Goal: Find contact information: Find contact information

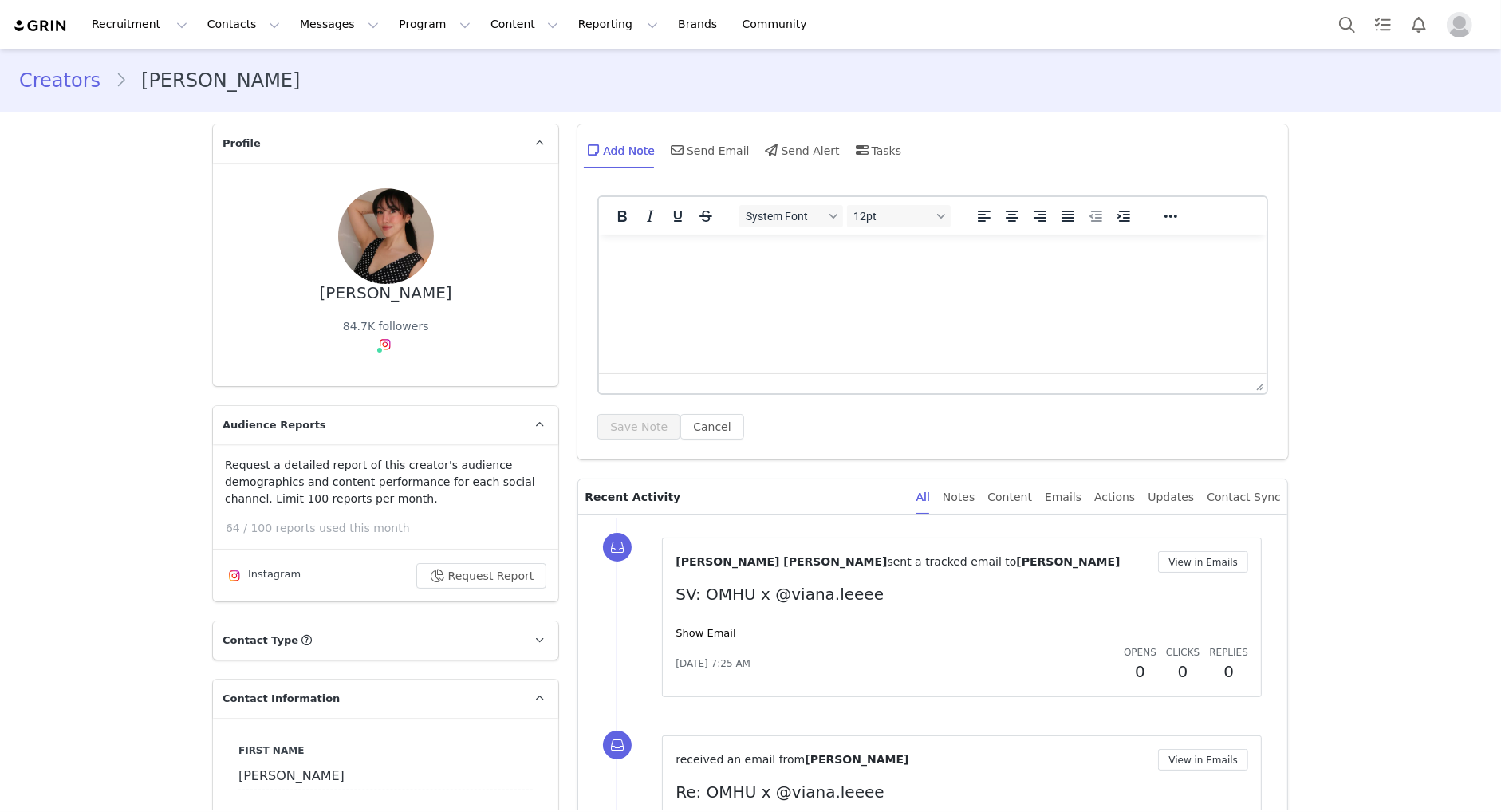
type input "+1 ([GEOGRAPHIC_DATA])"
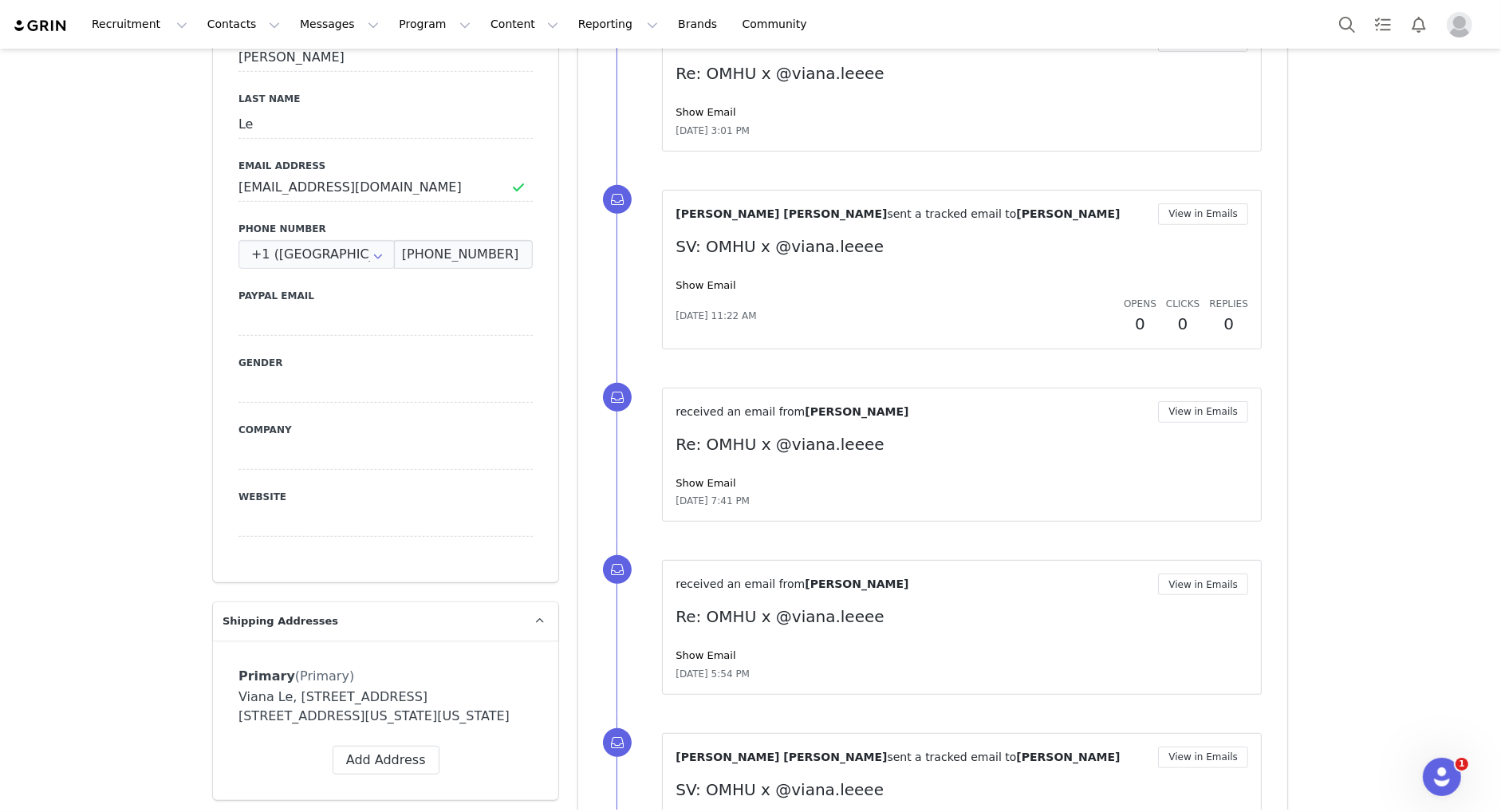
click at [432, 271] on div "First Name Viana Last Name Le Email Address jonah@glossaryartists.com Phone Num…" at bounding box center [385, 291] width 345 height 583
click at [450, 248] on input "(669) 309-9031" at bounding box center [463, 254] width 139 height 29
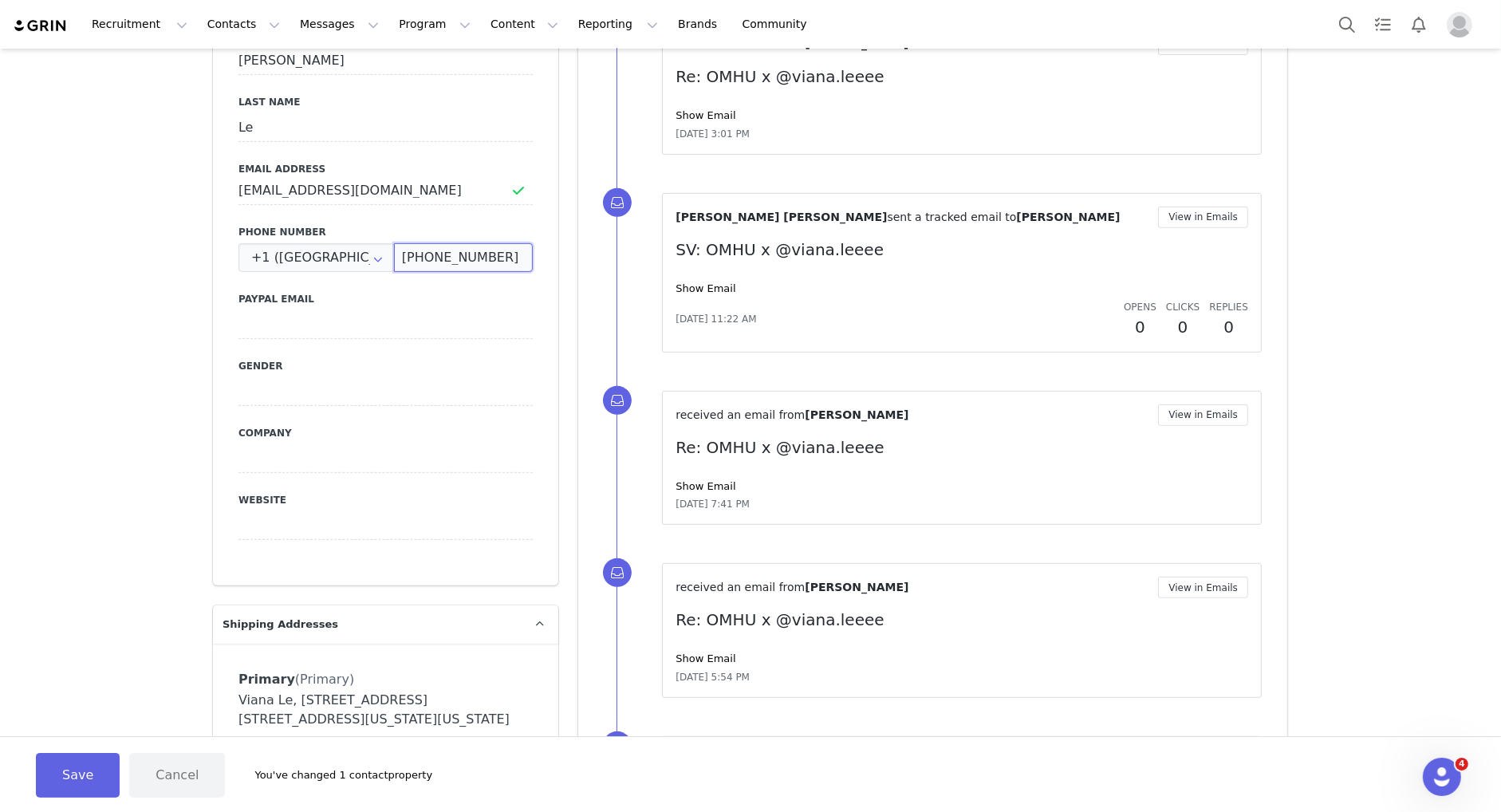
scroll to position [814, 0]
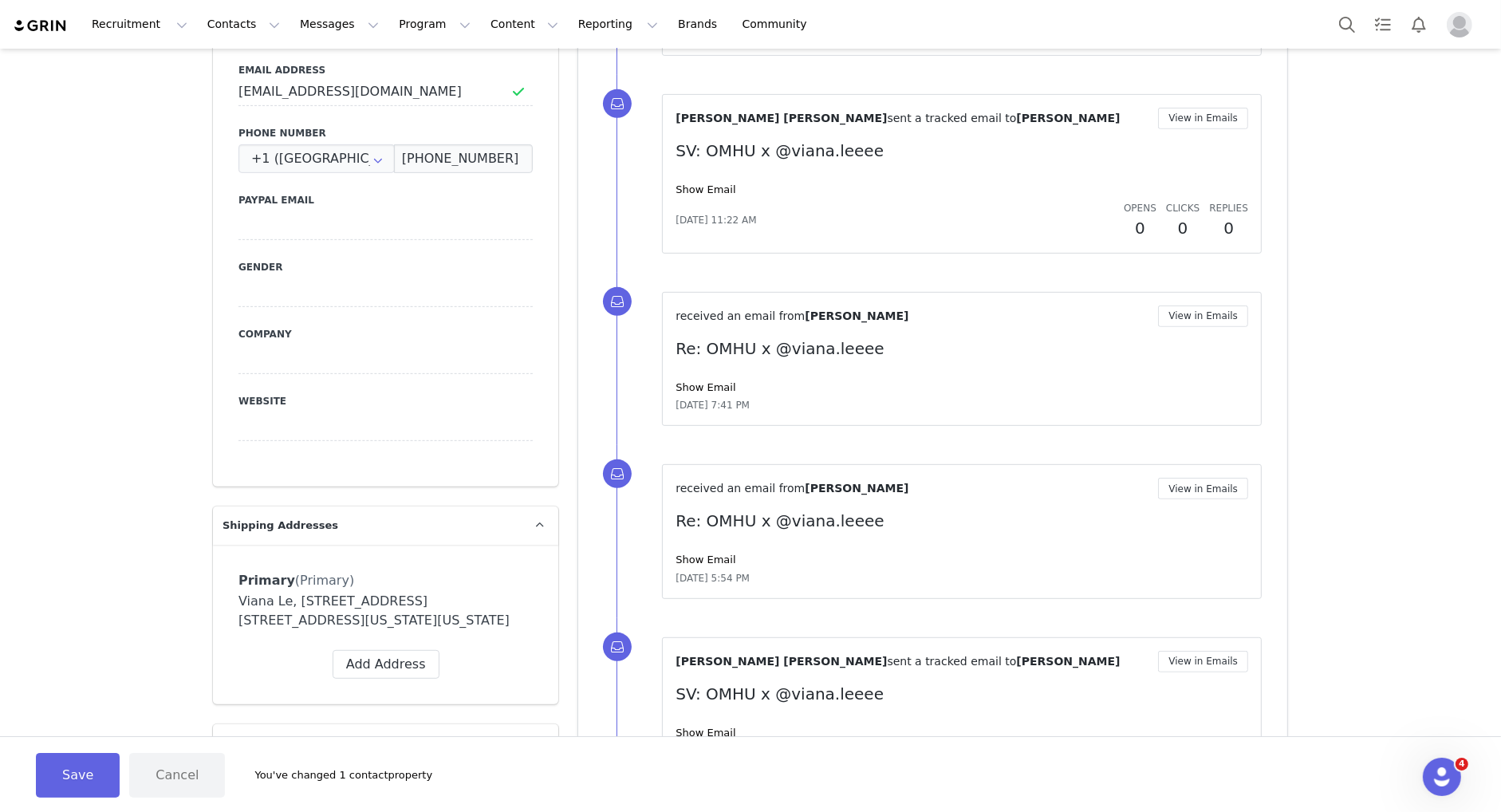
click at [357, 621] on div "Viana Le, 80 Edgecombe Ave. Unit 34 New York, New York 10030 United States" at bounding box center [385, 611] width 294 height 38
copy div "Viana Le, 80 Edgecombe Ave. Unit 34 New York, New York 10030 United States Labe…"
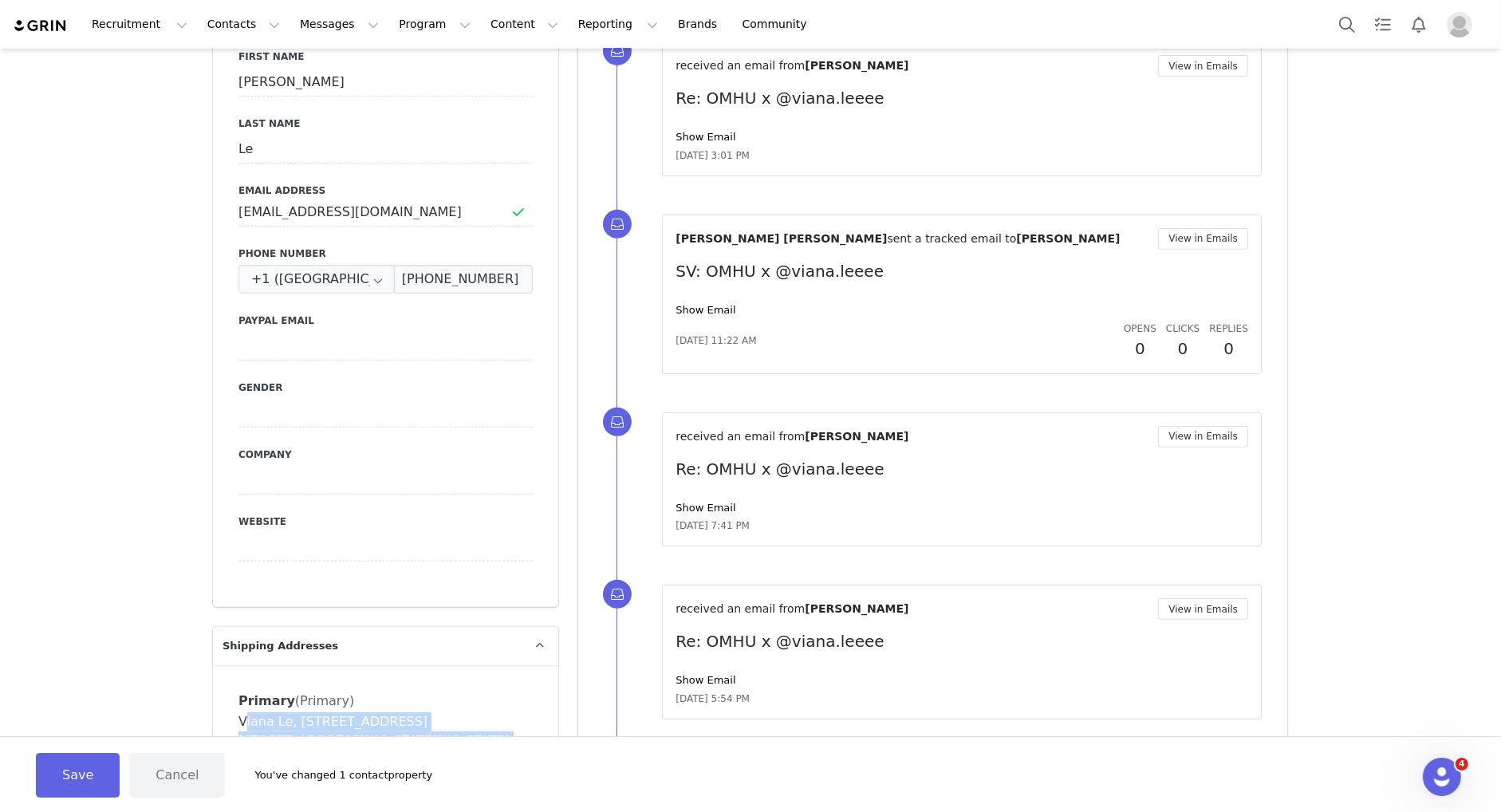
scroll to position [648, 0]
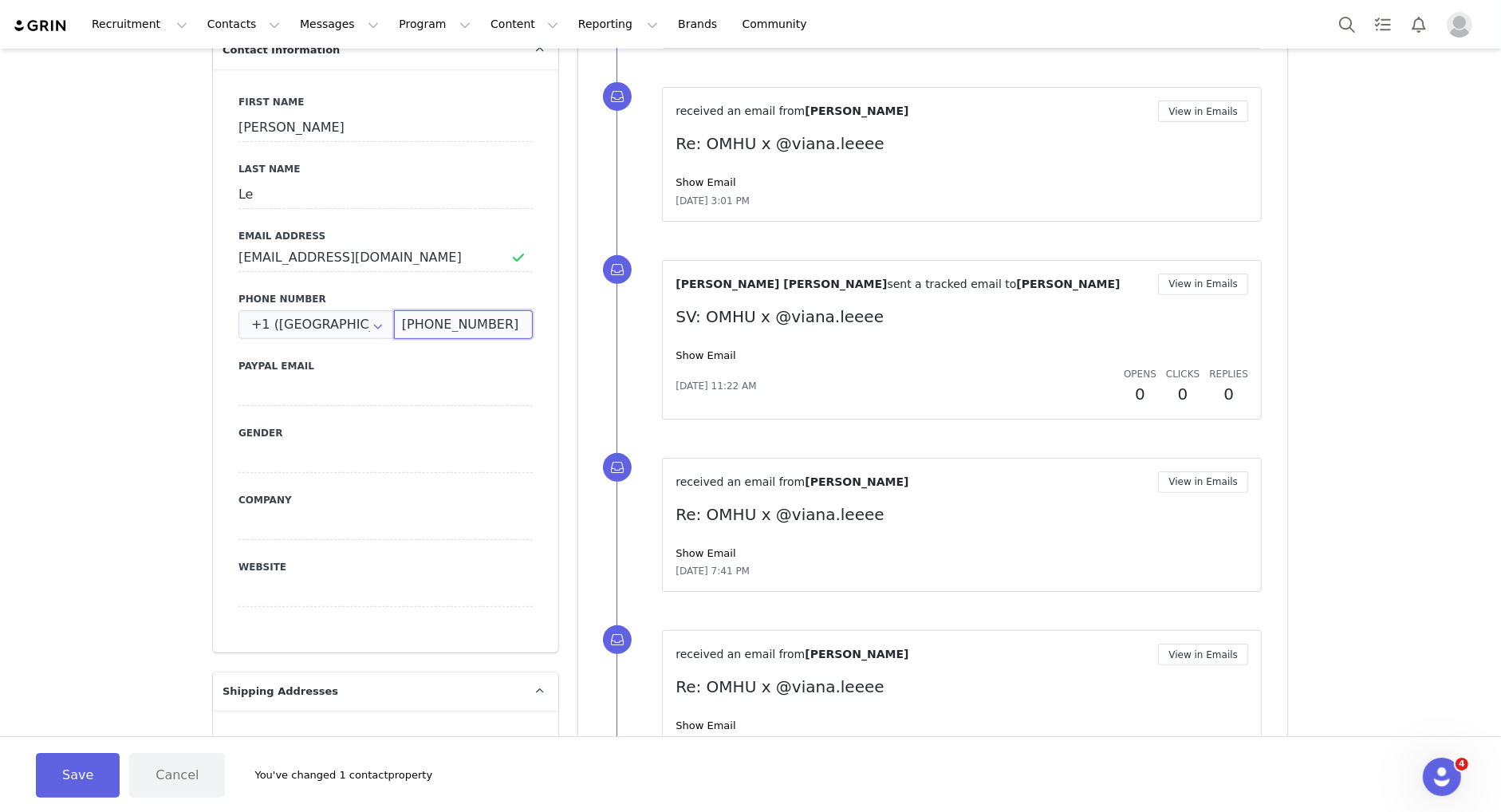
click at [445, 312] on input "(669) 309-9031" at bounding box center [463, 325] width 139 height 29
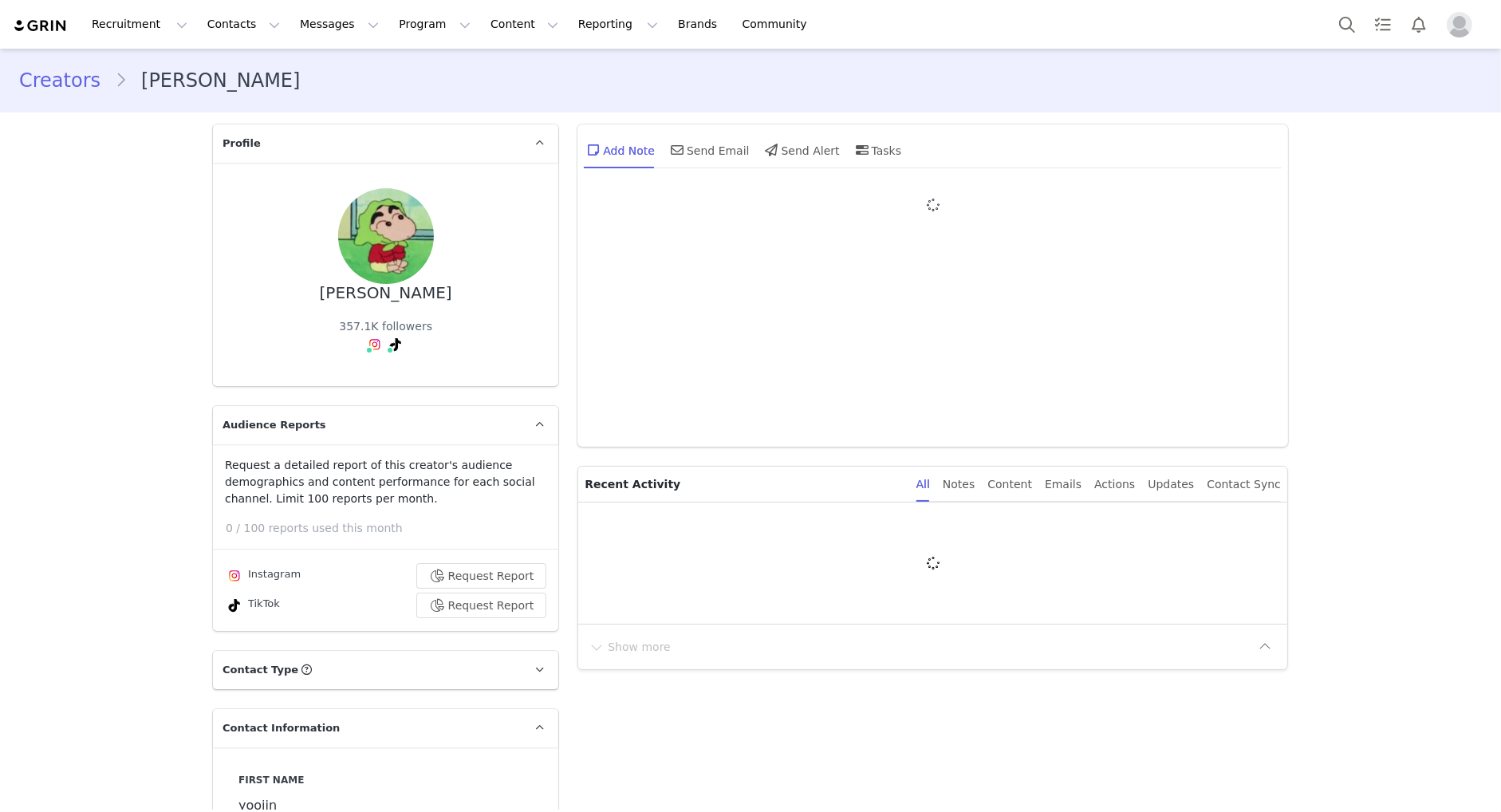
type input "+1 ([GEOGRAPHIC_DATA])"
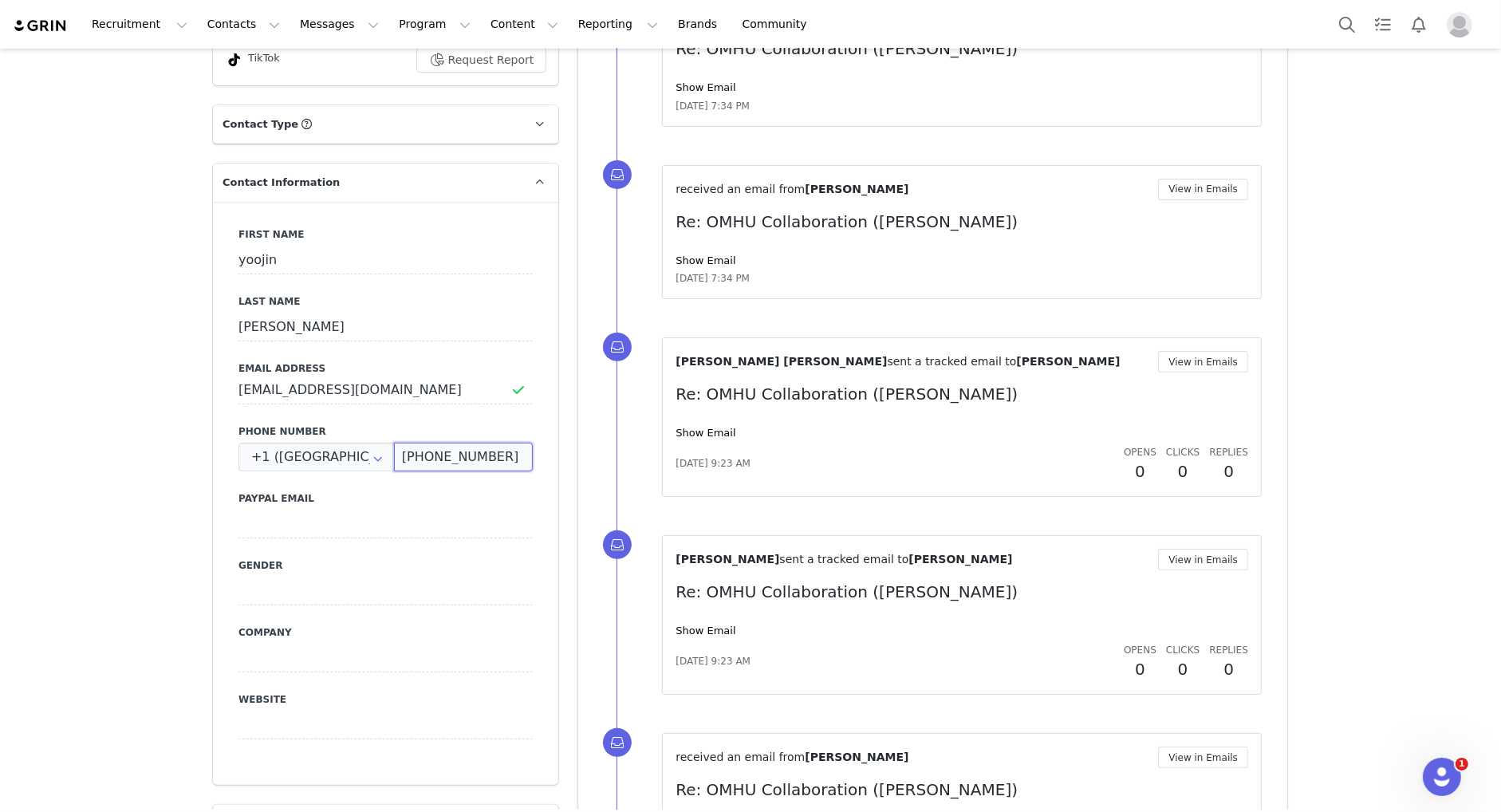
click at [464, 463] on input "(818) 669-9919" at bounding box center [463, 457] width 139 height 29
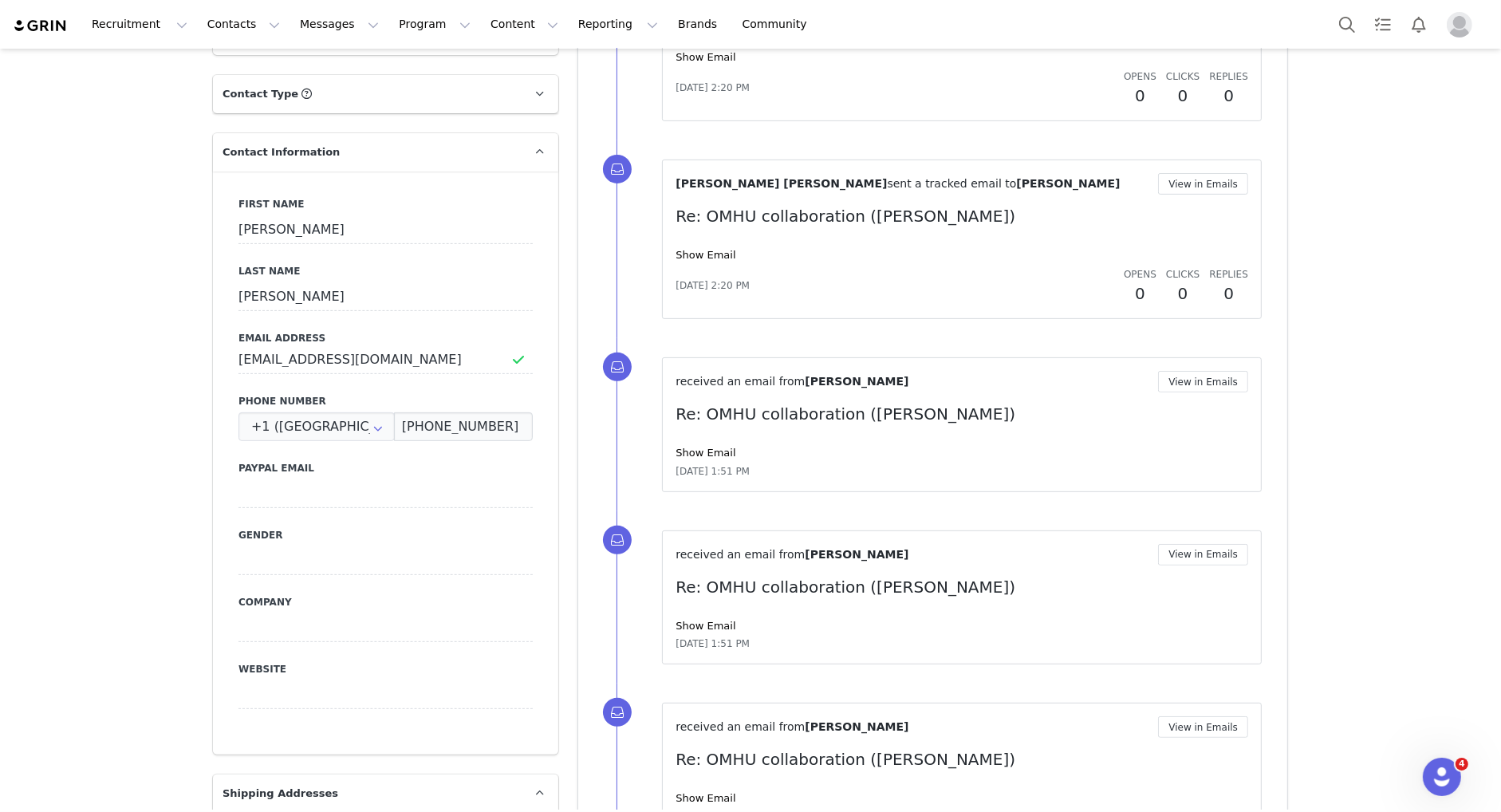
scroll to position [700, 0]
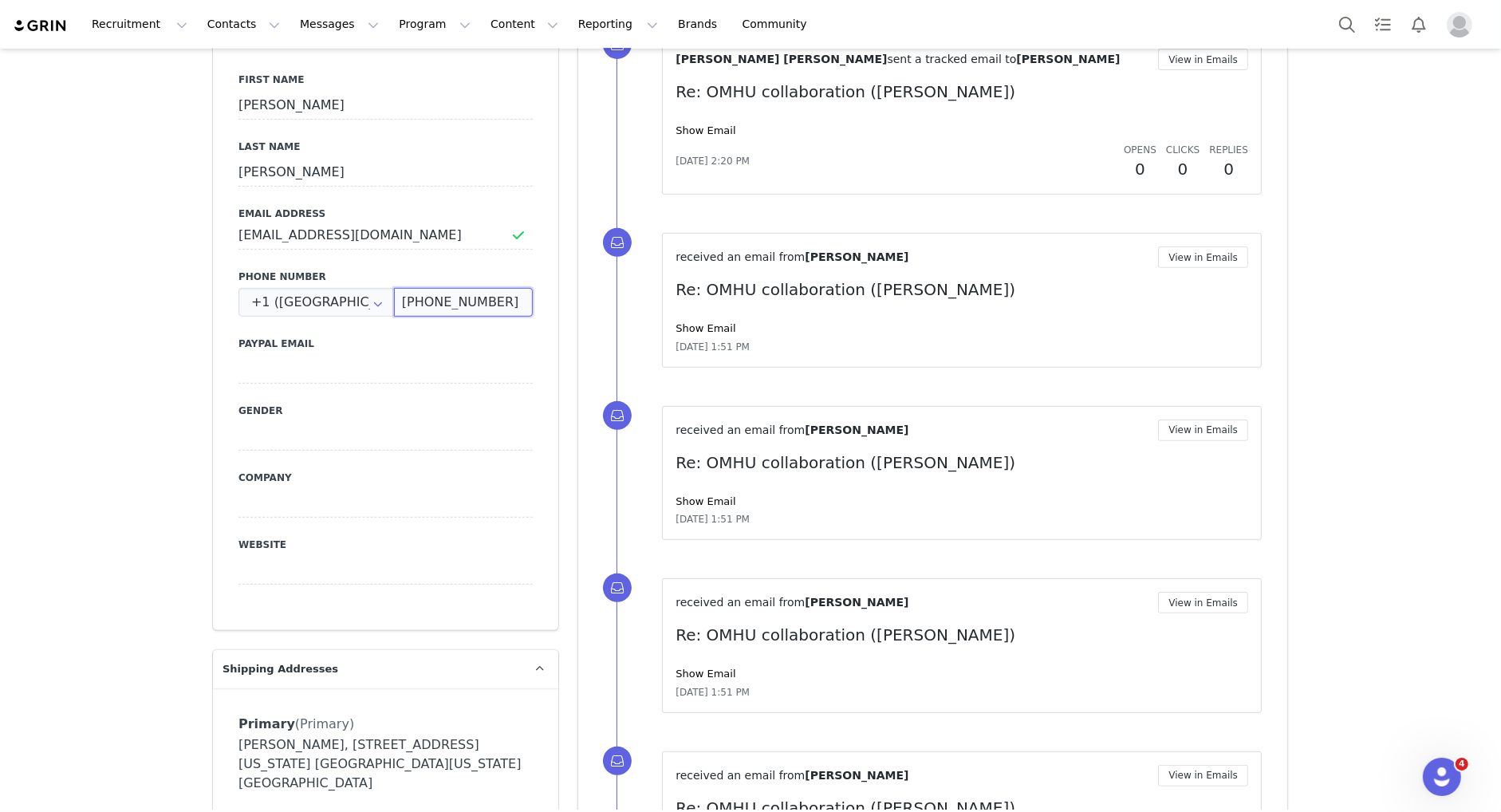
click at [465, 299] on input "(619) 754-5777" at bounding box center [463, 302] width 139 height 29
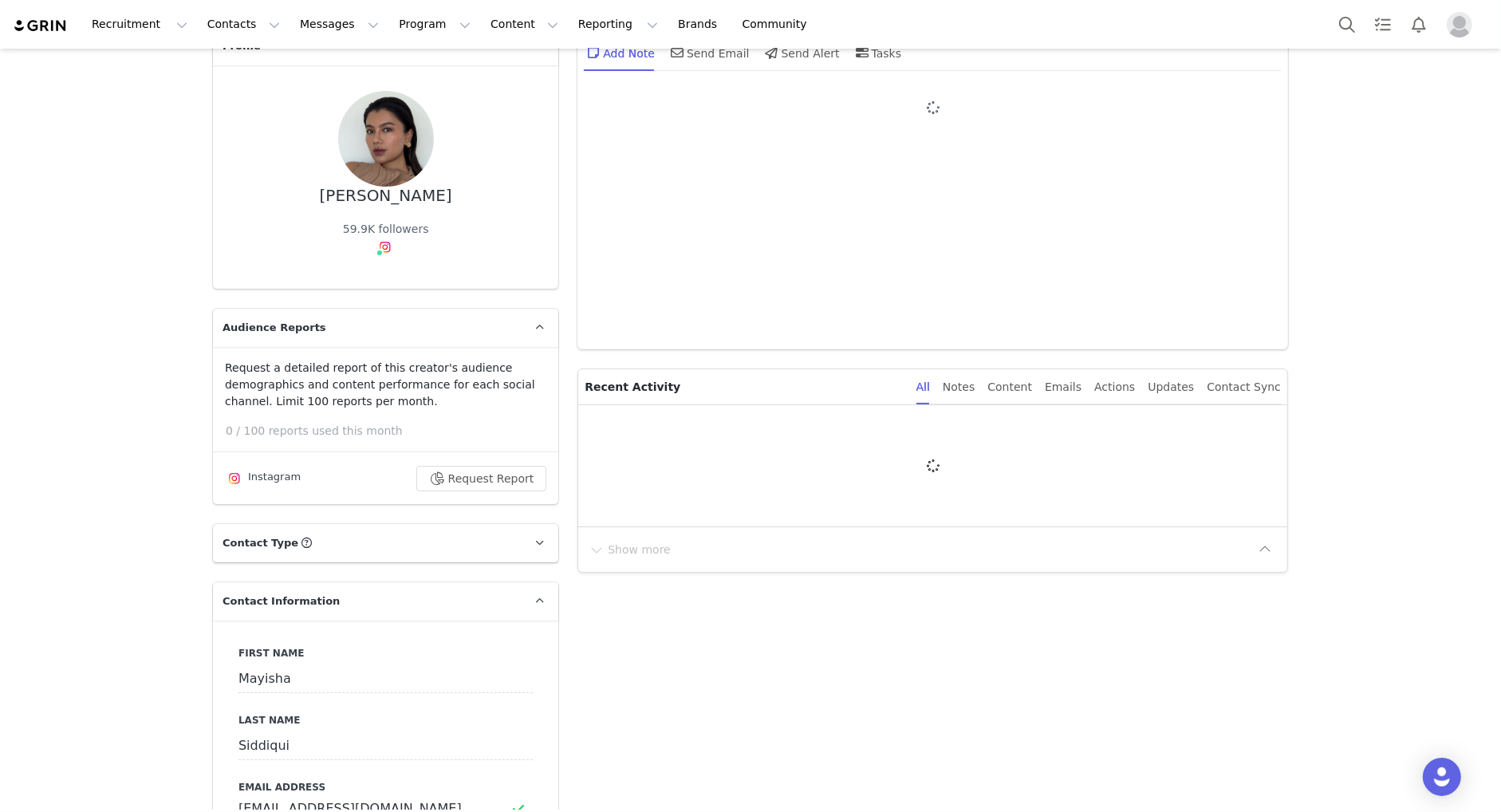
type input "+1 ([GEOGRAPHIC_DATA])"
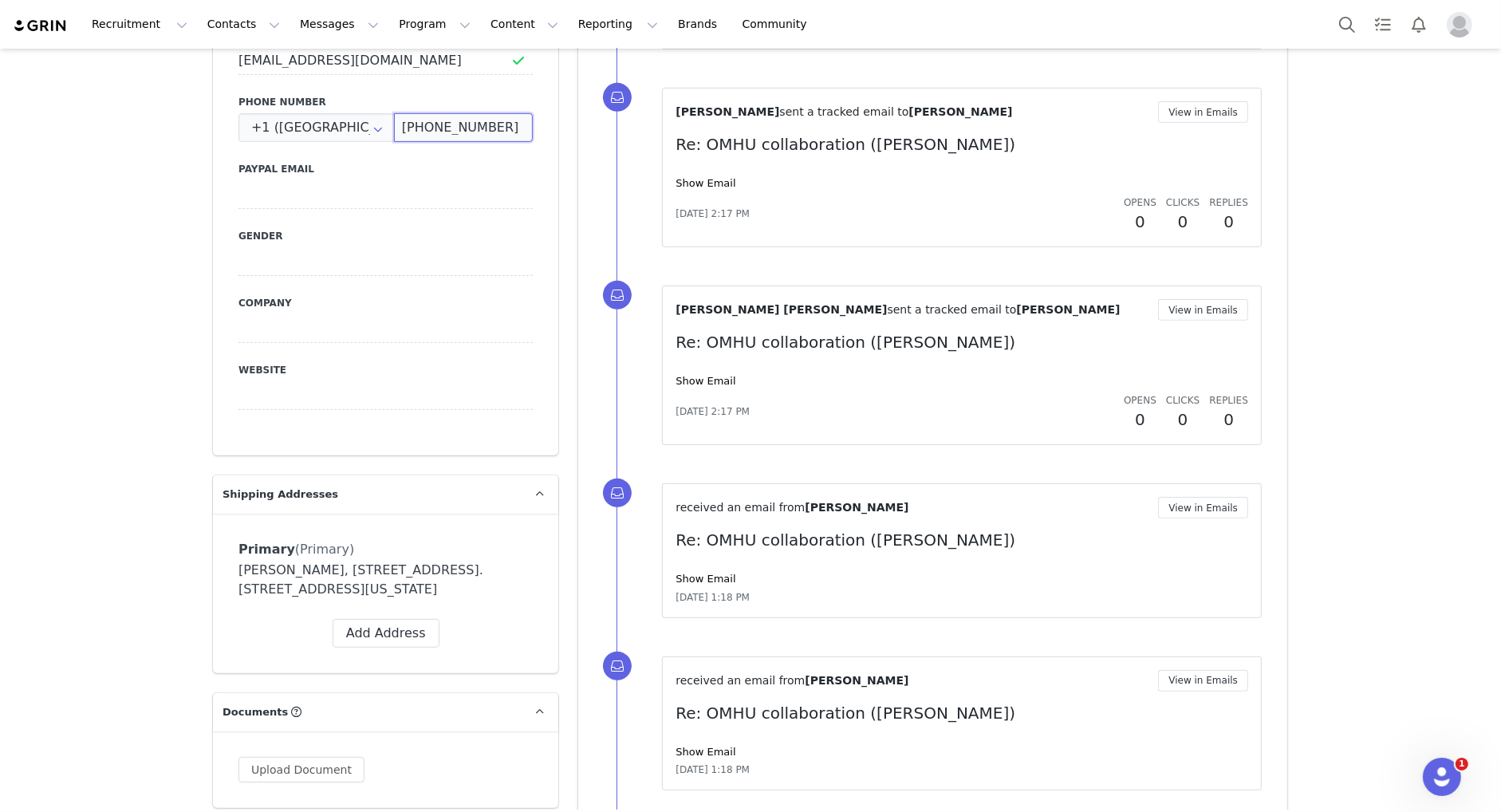
click at [442, 127] on input "[PHONE_NUMBER]" at bounding box center [463, 128] width 139 height 29
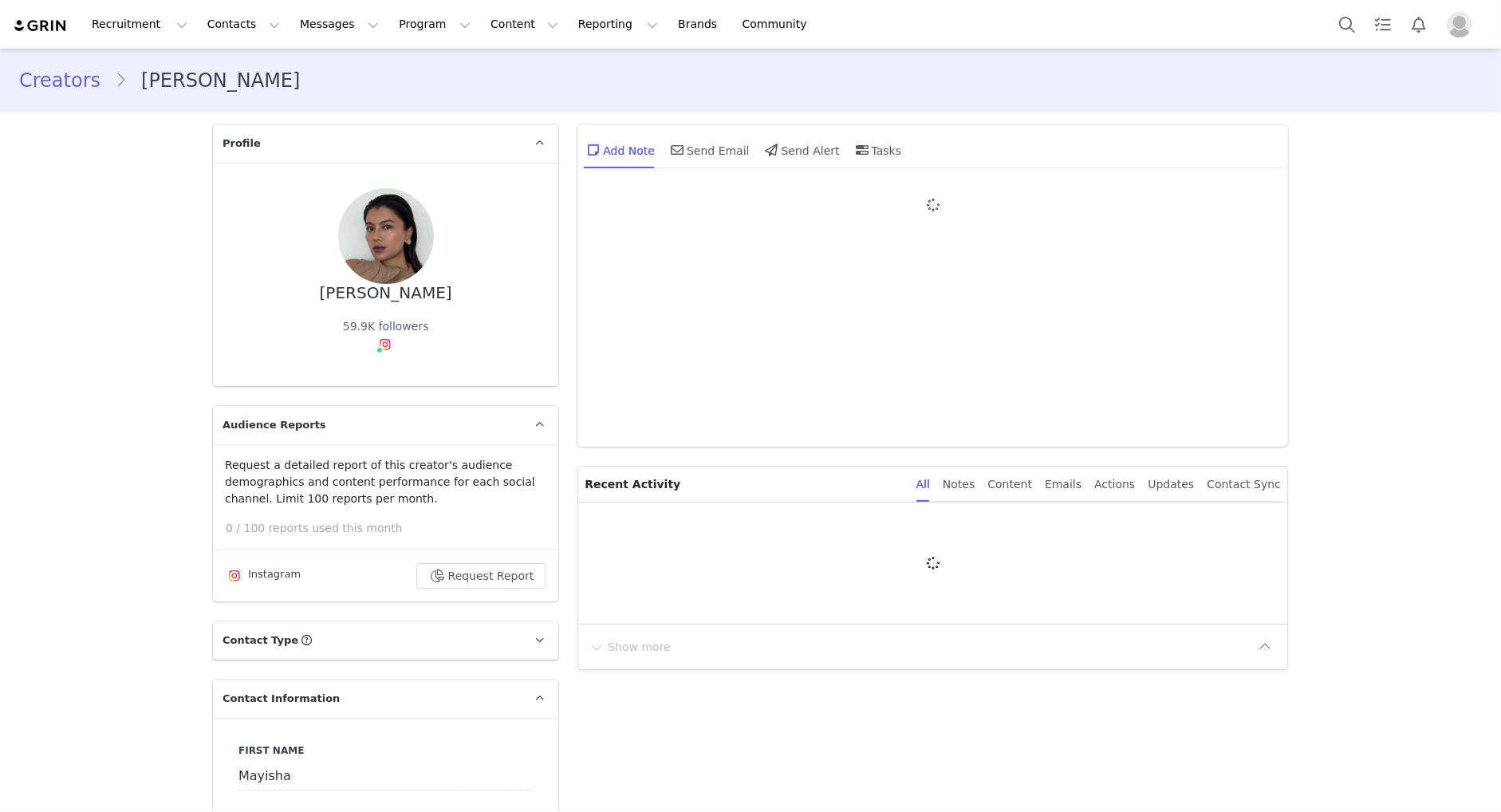
type input "+1 ([GEOGRAPHIC_DATA])"
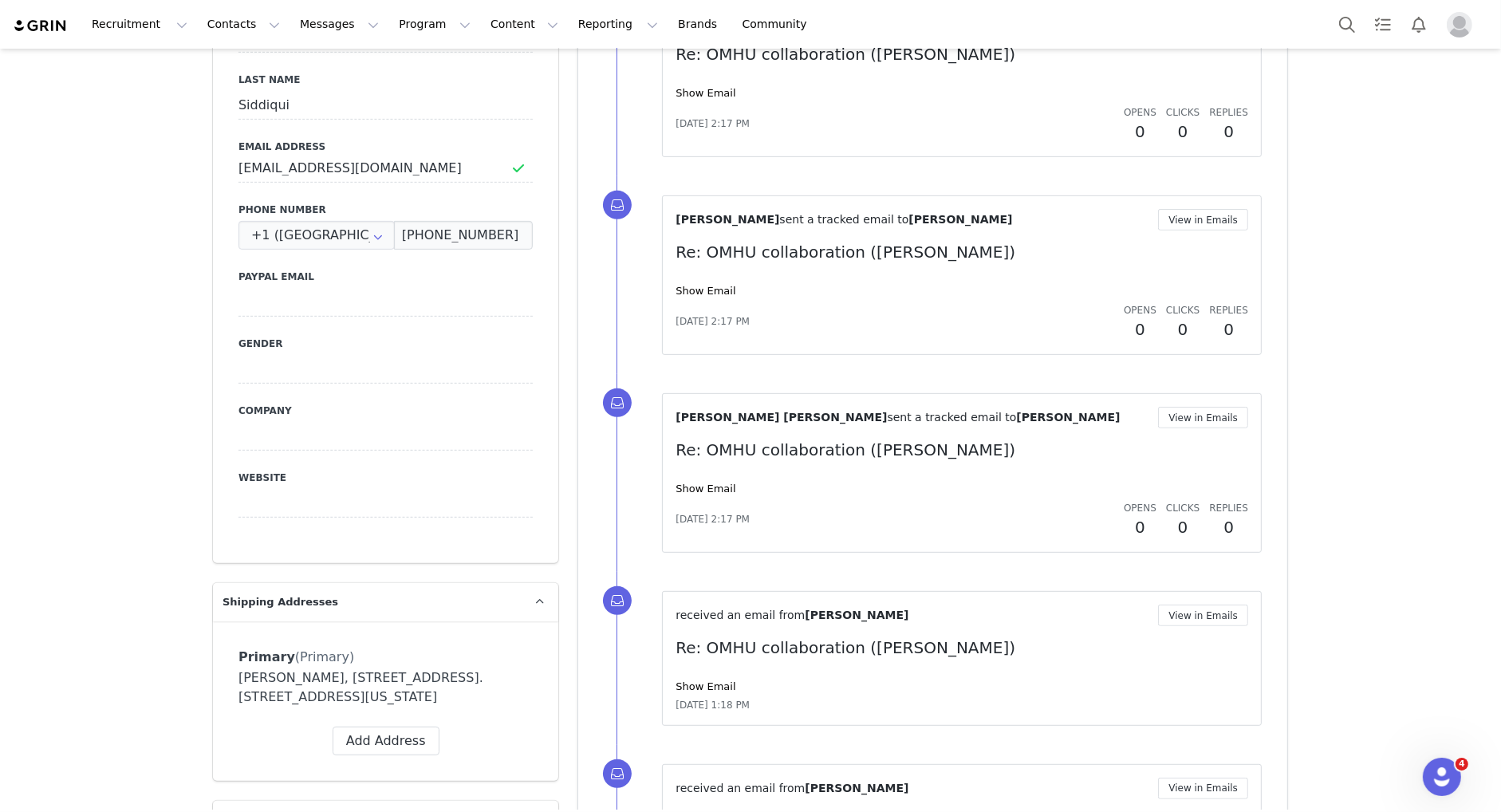
scroll to position [740, 0]
drag, startPoint x: 421, startPoint y: 228, endPoint x: 573, endPoint y: 226, distance: 152.0
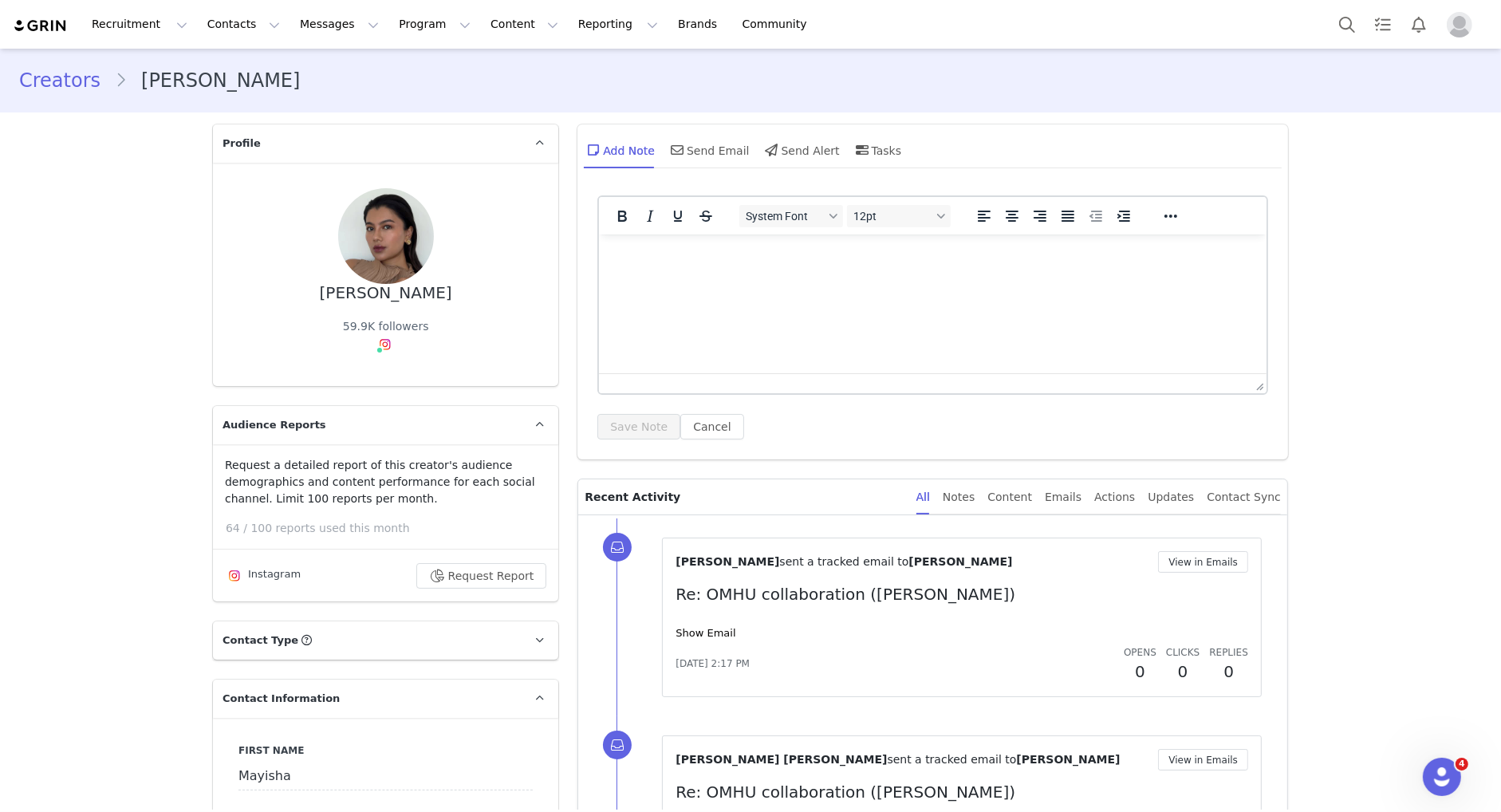
scroll to position [540, 0]
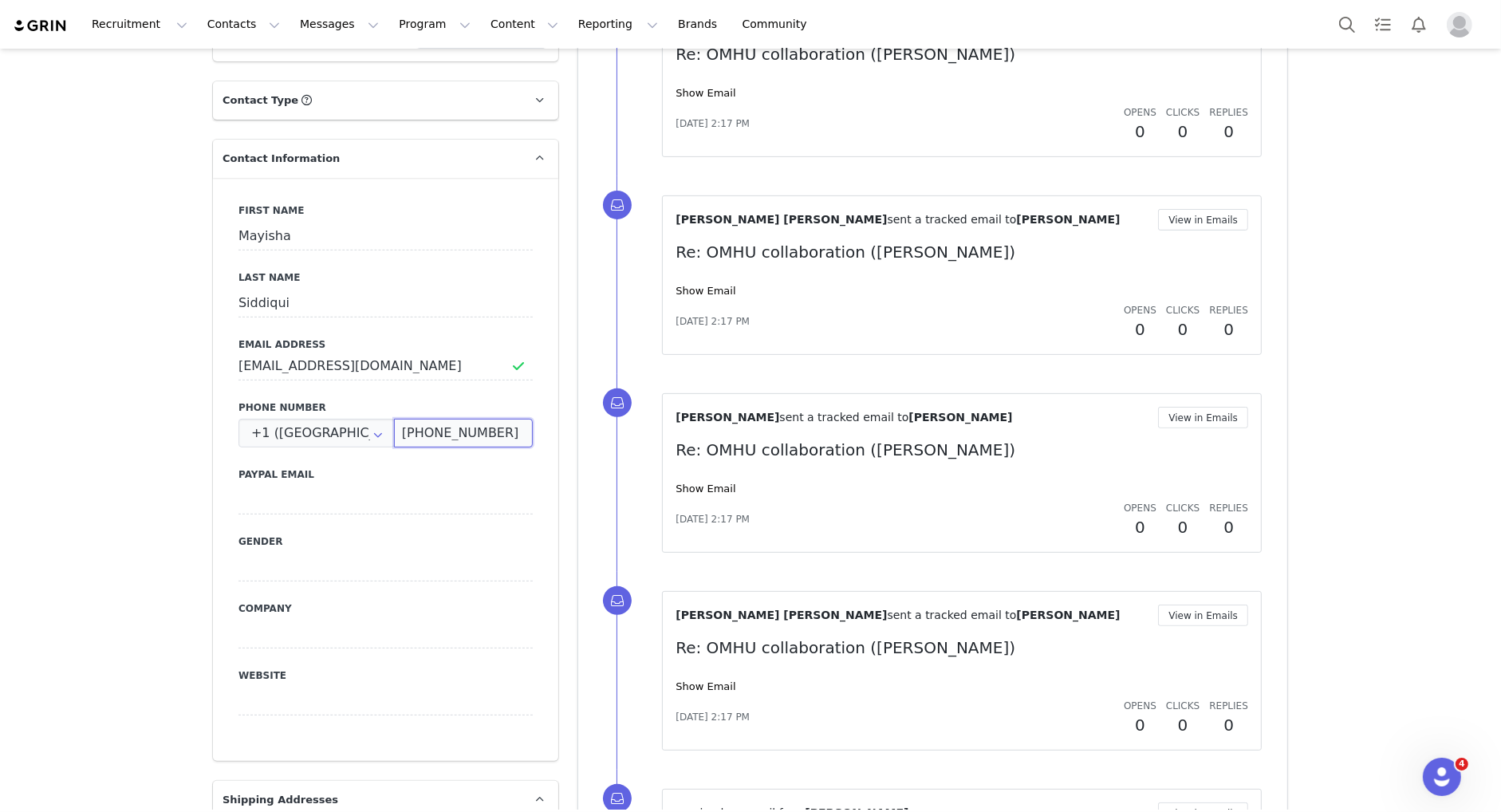
click at [468, 439] on input "[PHONE_NUMBER]" at bounding box center [463, 433] width 139 height 29
click at [468, 439] on input "+1 02156058728" at bounding box center [463, 433] width 139 height 29
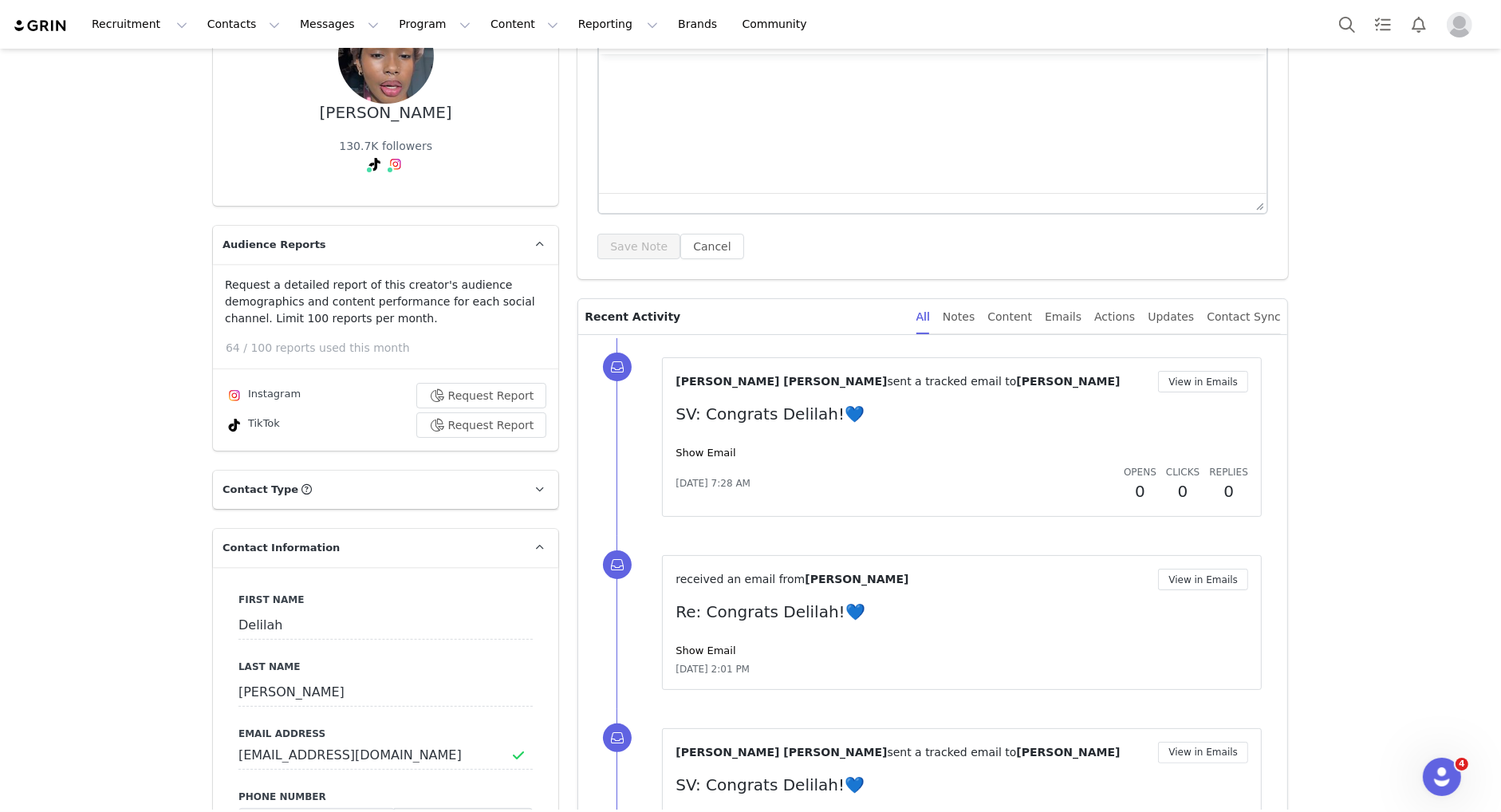
scroll to position [645, 0]
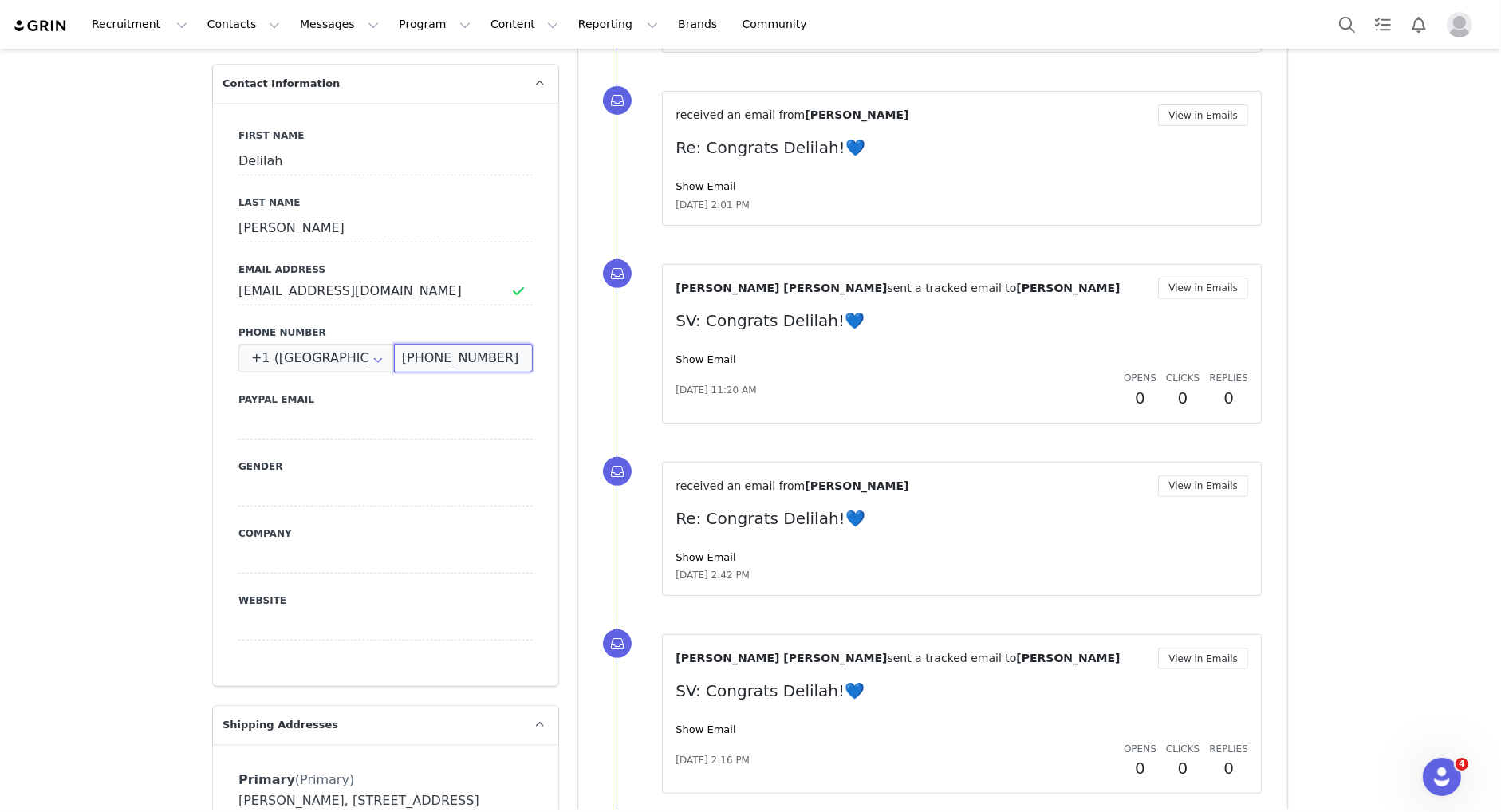
click at [453, 362] on input "+1 678 356 9908" at bounding box center [463, 358] width 139 height 29
drag, startPoint x: 511, startPoint y: 358, endPoint x: 420, endPoint y: 355, distance: 91.0
click at [420, 355] on input "+1 678 356 9908" at bounding box center [463, 358] width 139 height 29
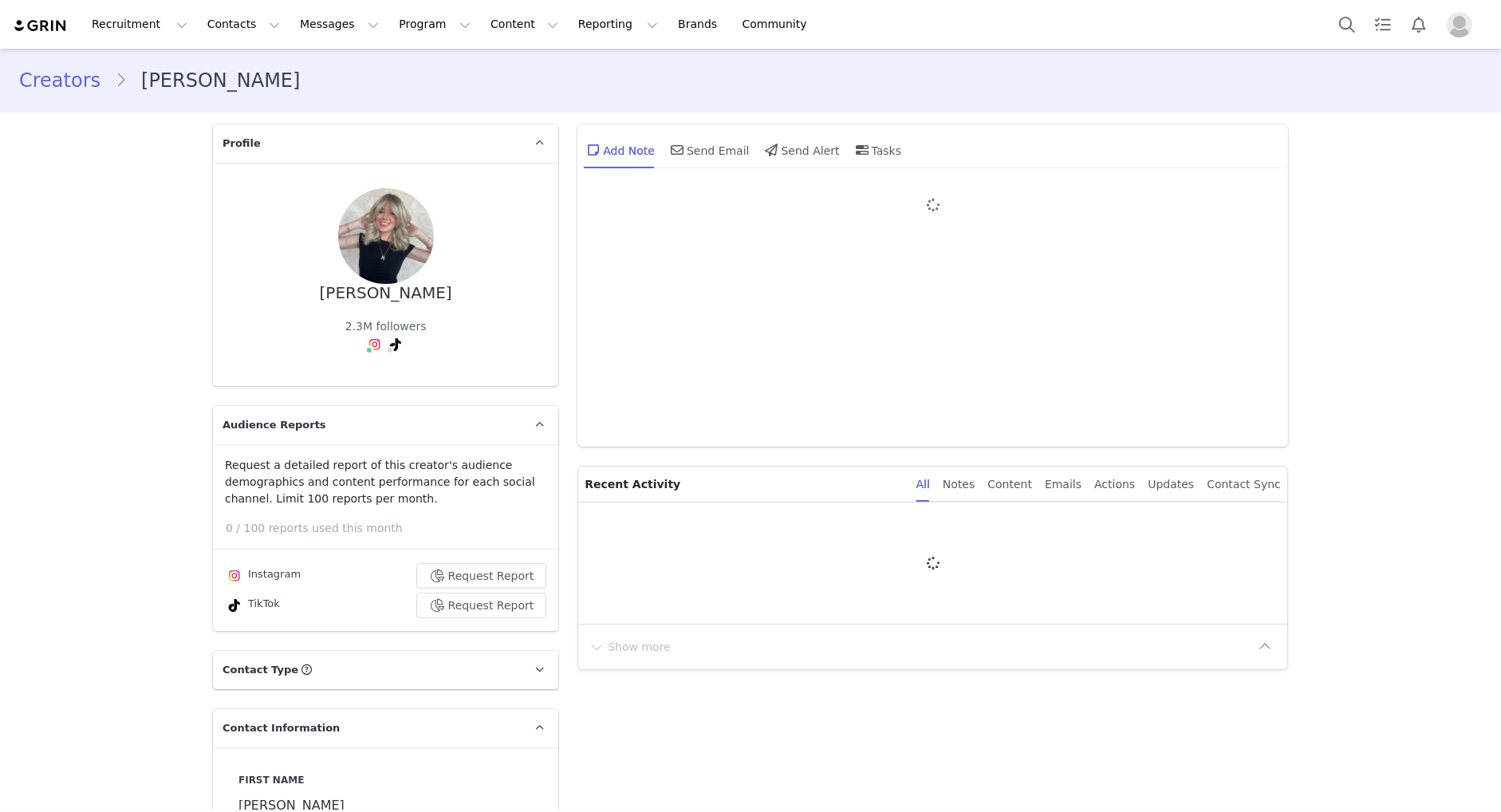
type input "+1 ([GEOGRAPHIC_DATA])"
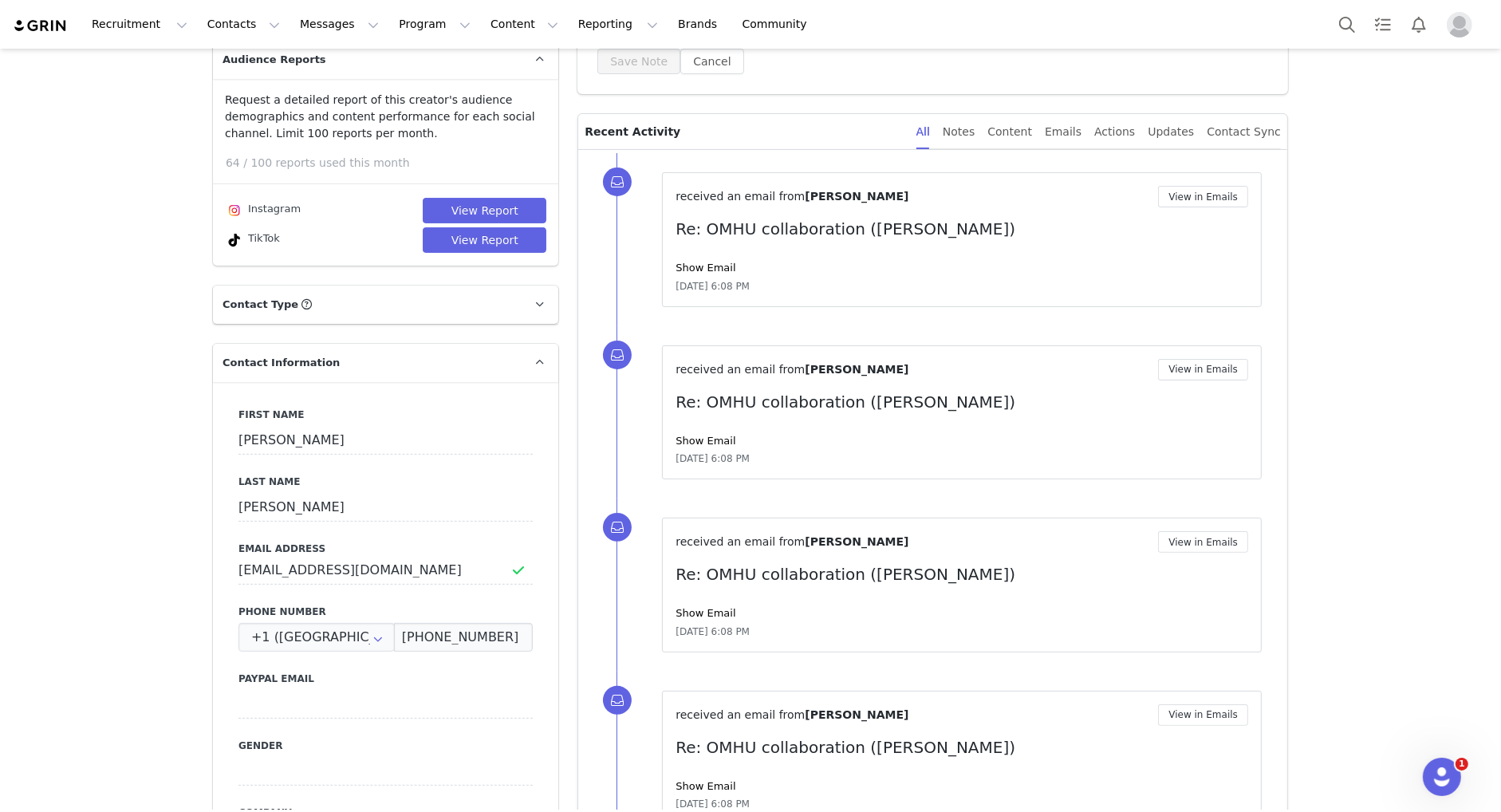
scroll to position [370, 0]
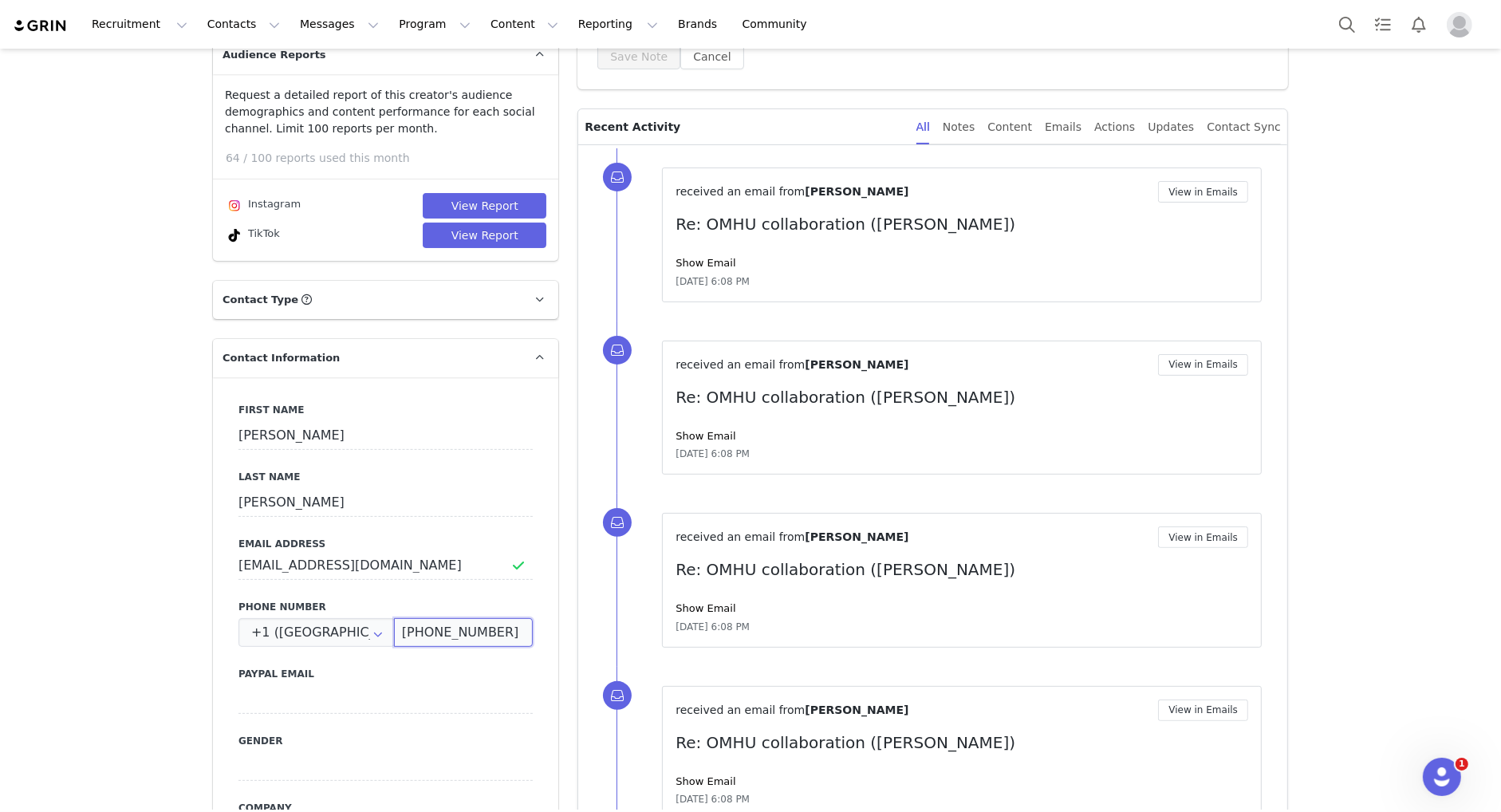
click at [445, 634] on input "(740) 777-8346" at bounding box center [463, 633] width 139 height 29
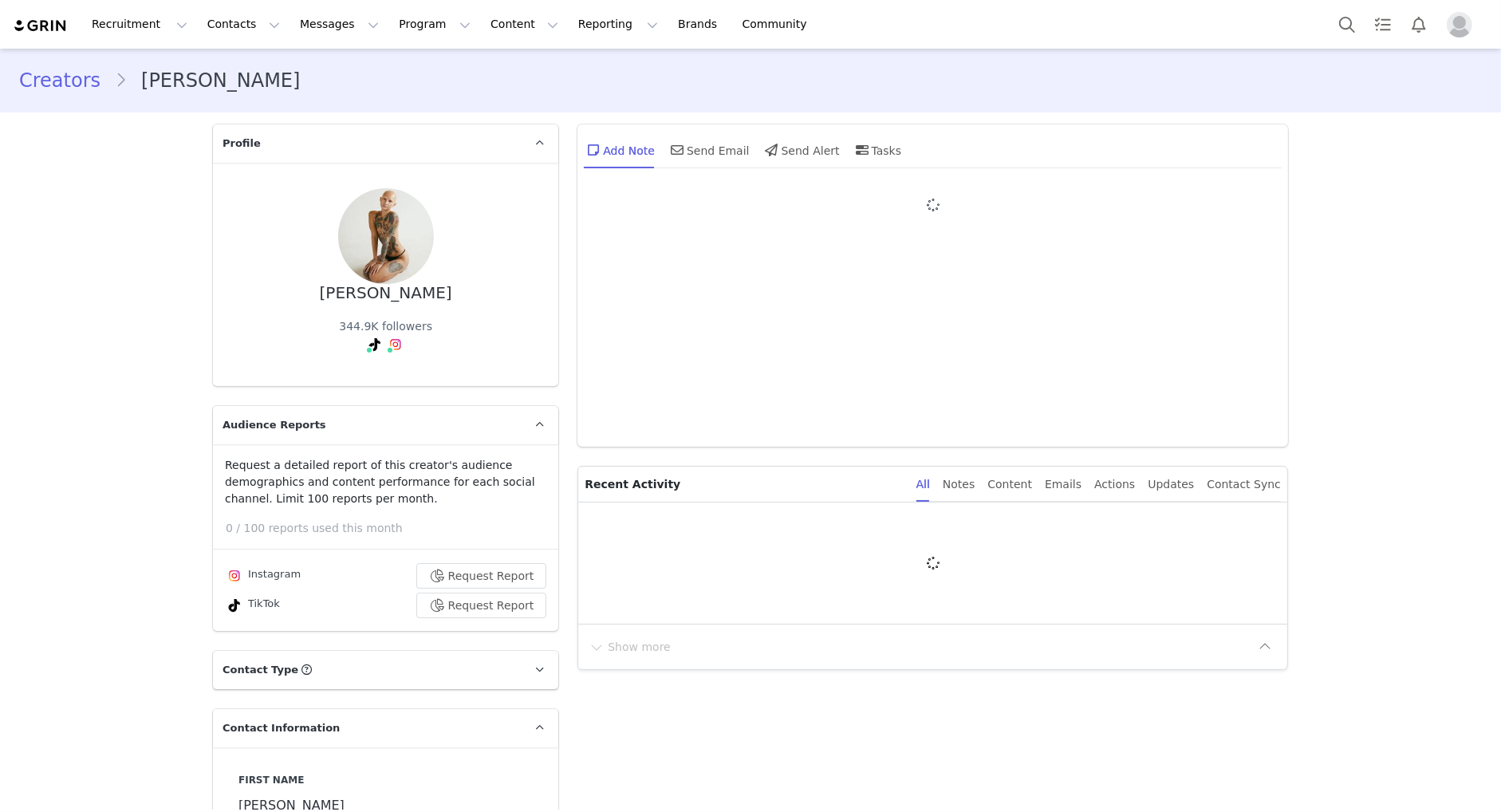
type input "+1 ([GEOGRAPHIC_DATA])"
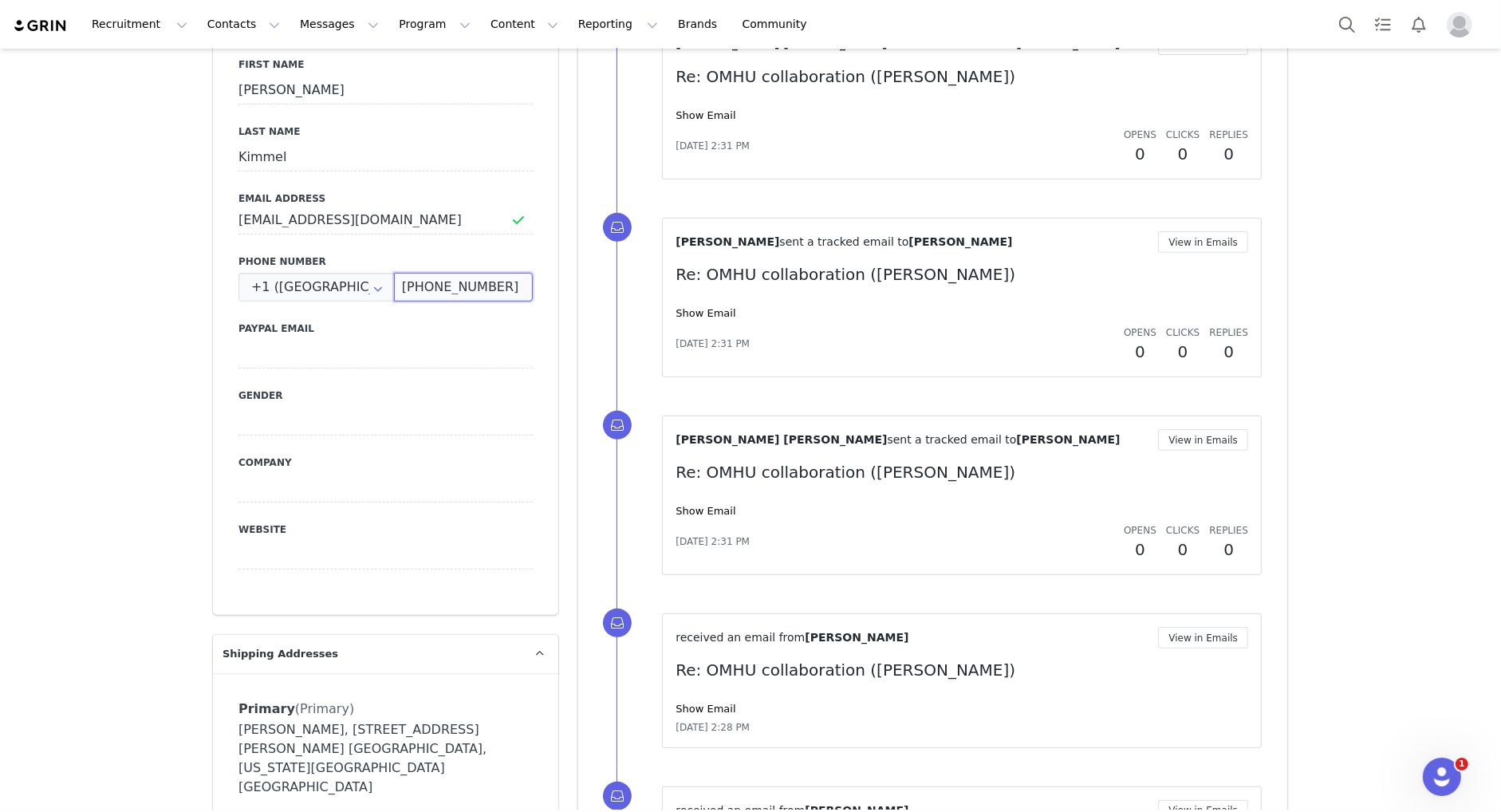
click at [472, 291] on input "(989) 225-7559" at bounding box center [463, 287] width 139 height 29
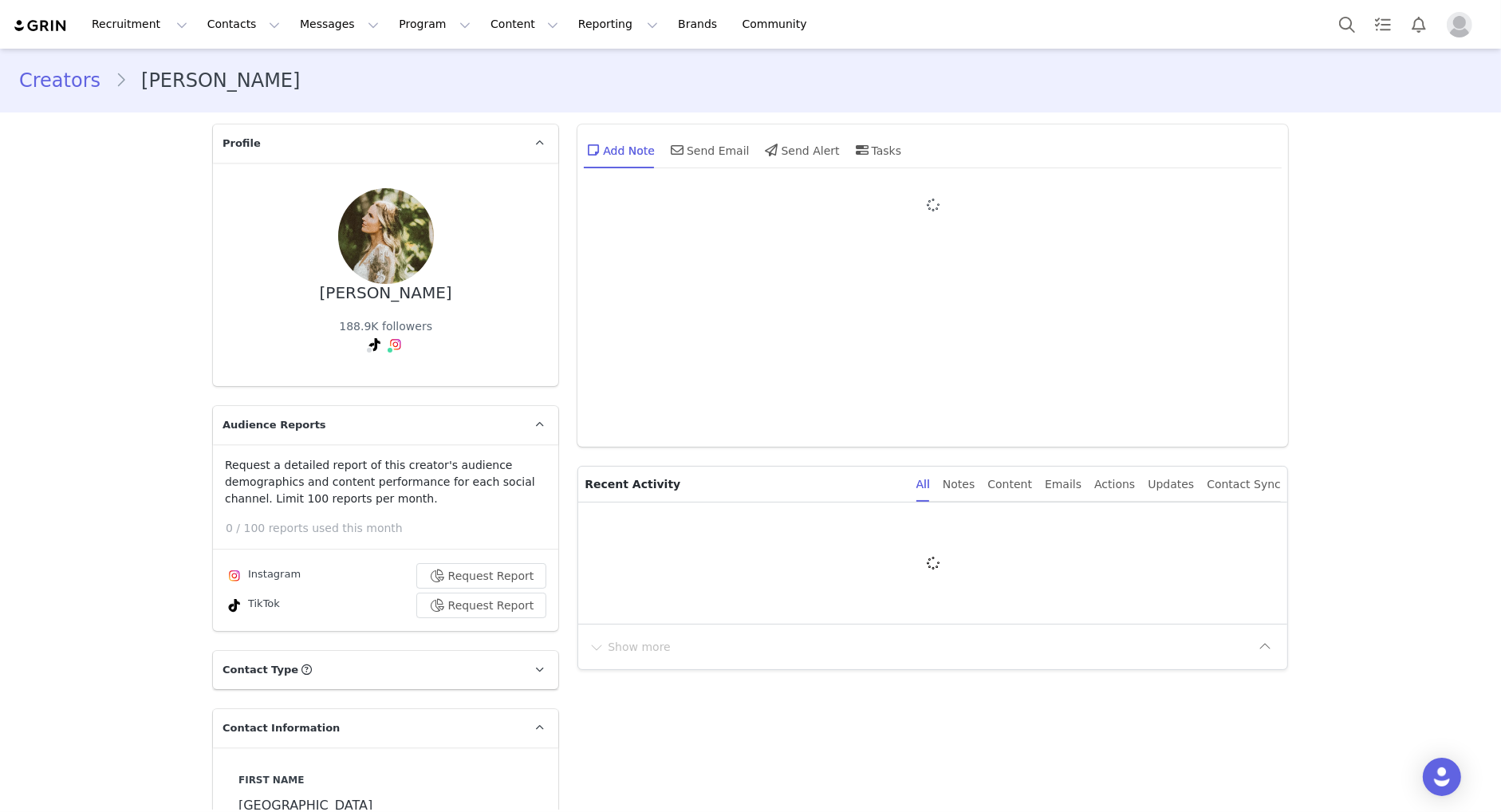
type input "+1 ([GEOGRAPHIC_DATA])"
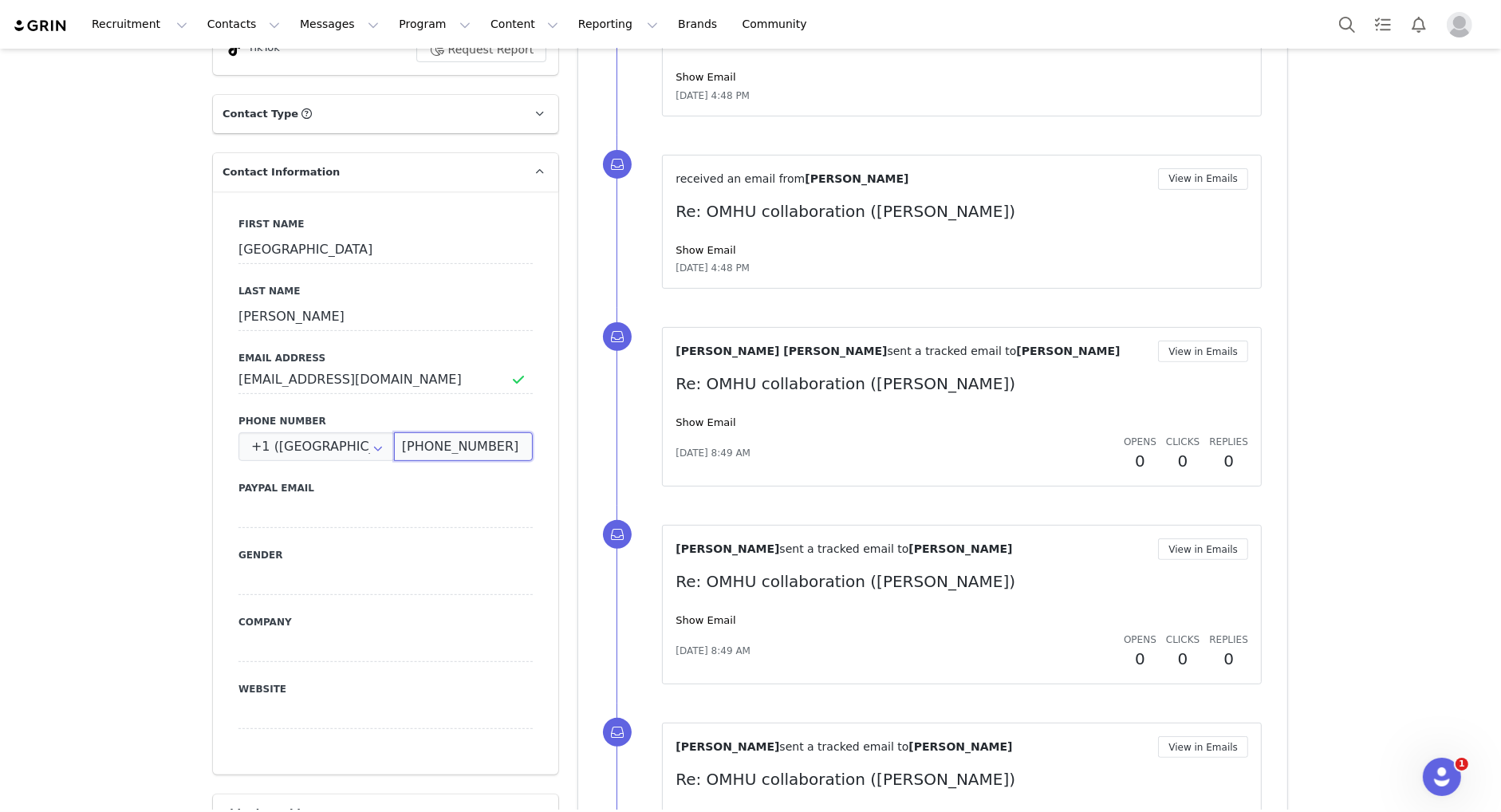
click at [460, 448] on input "[PHONE_NUMBER]" at bounding box center [463, 446] width 139 height 29
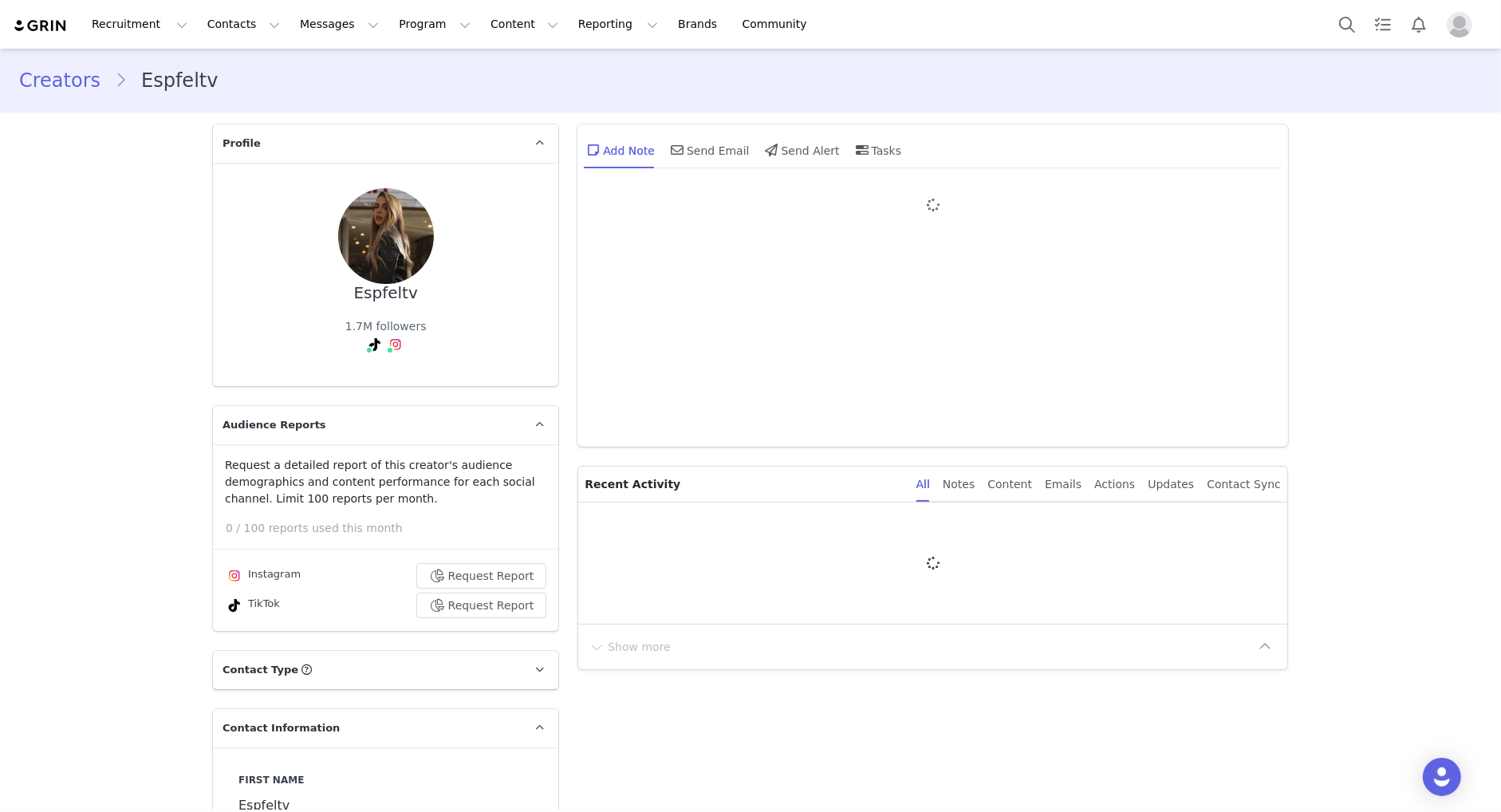
type input "+1 ([GEOGRAPHIC_DATA])"
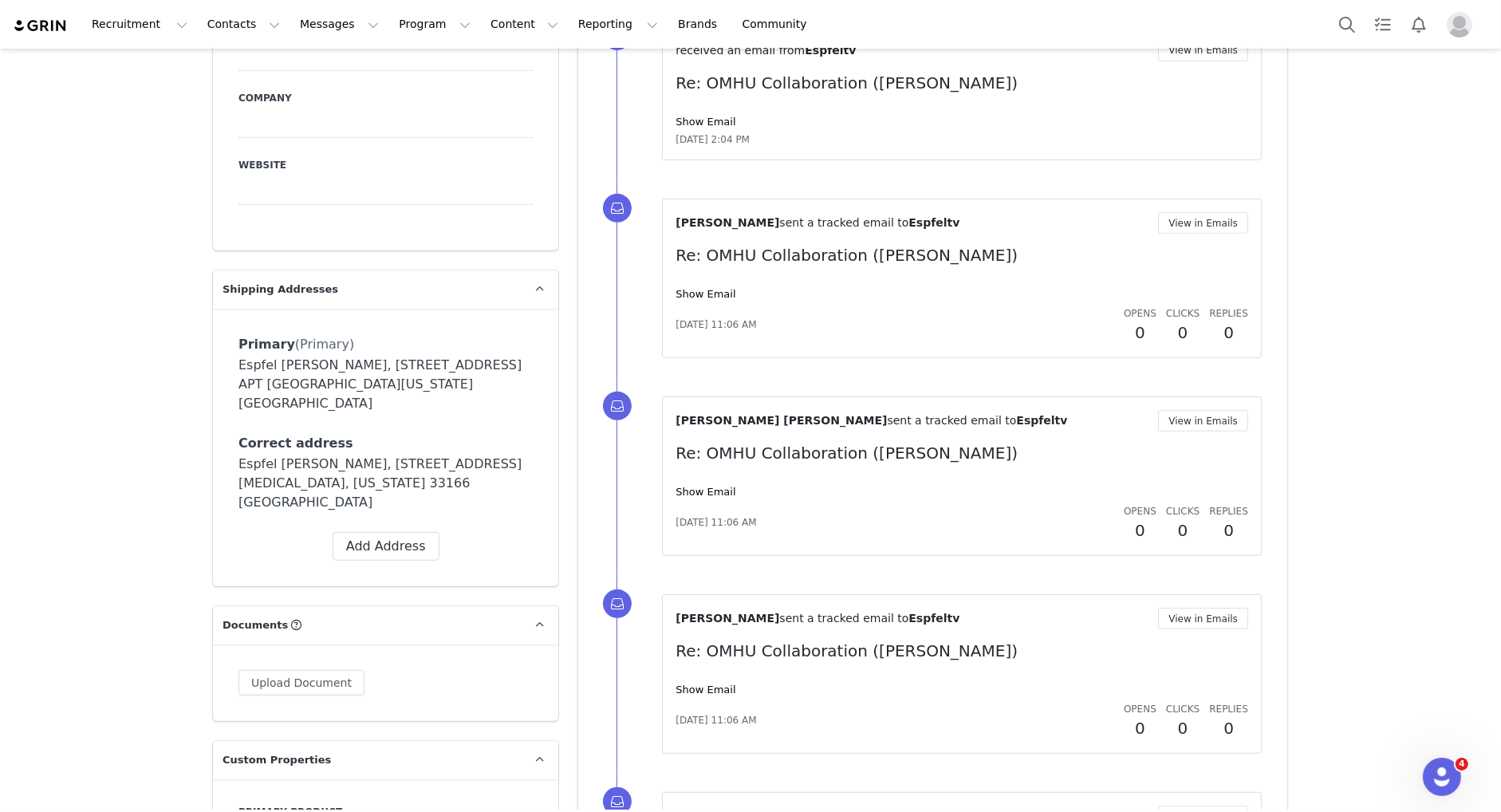
scroll to position [1069, 0]
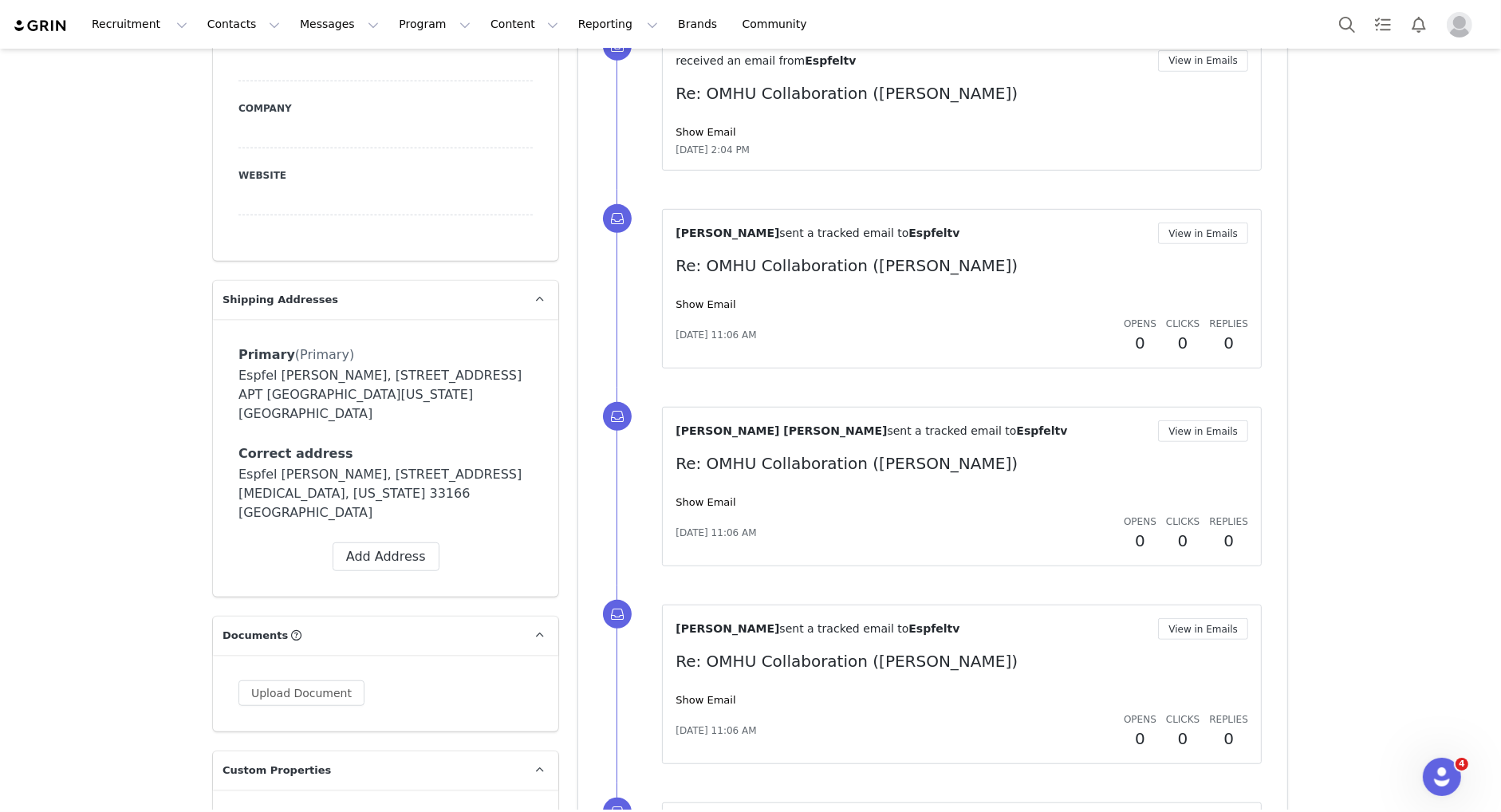
click at [307, 376] on div "Espfel Rosa, 4760 NW 85TH ST. APT 520 Miami FL, Florida 33166 United States" at bounding box center [385, 394] width 294 height 57
copy div "Espfel Rosa, 4760 NW 85TH ST. APT 520 Miami FL, Florida 33166 United States"
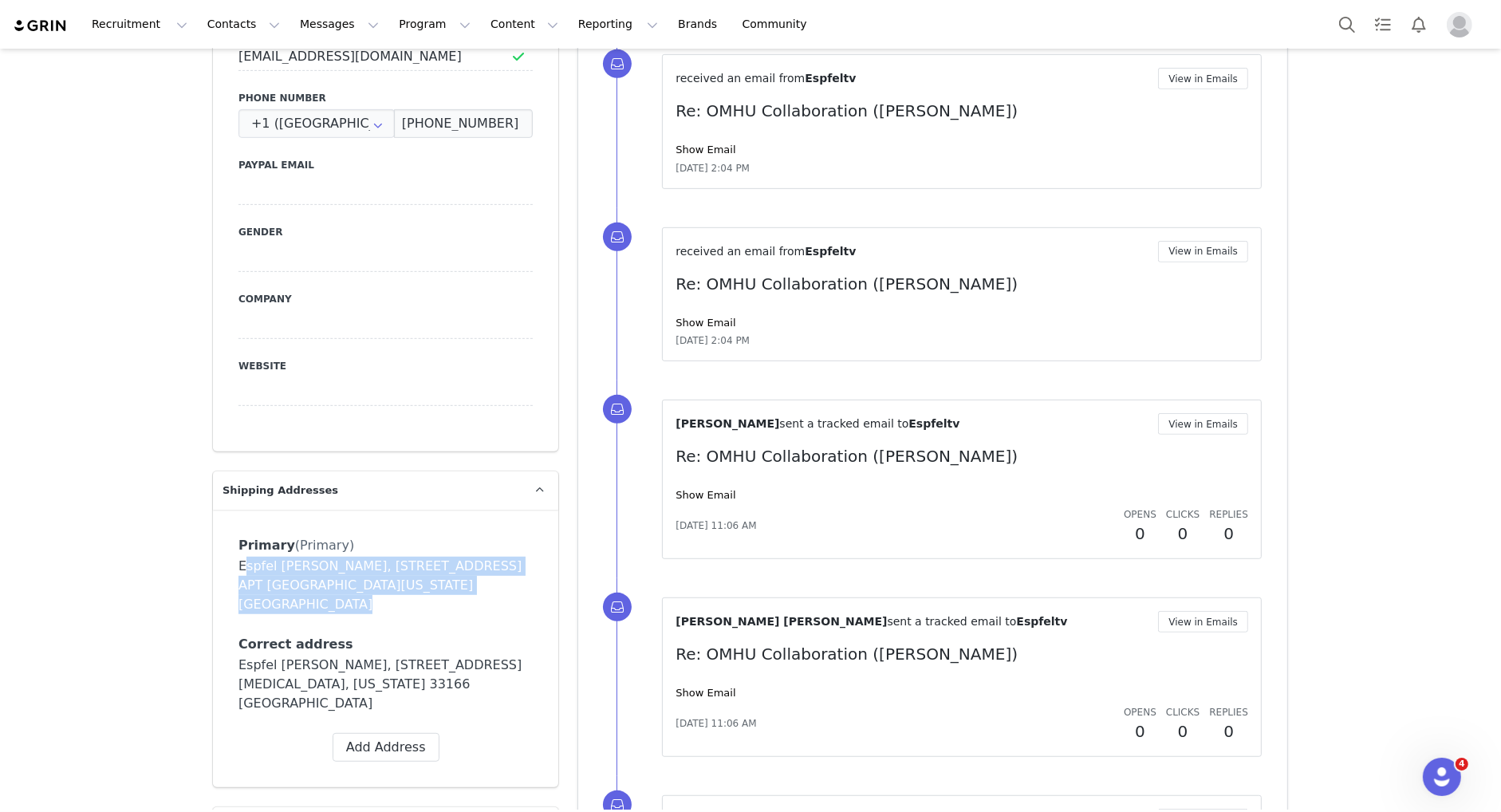
scroll to position [612, 0]
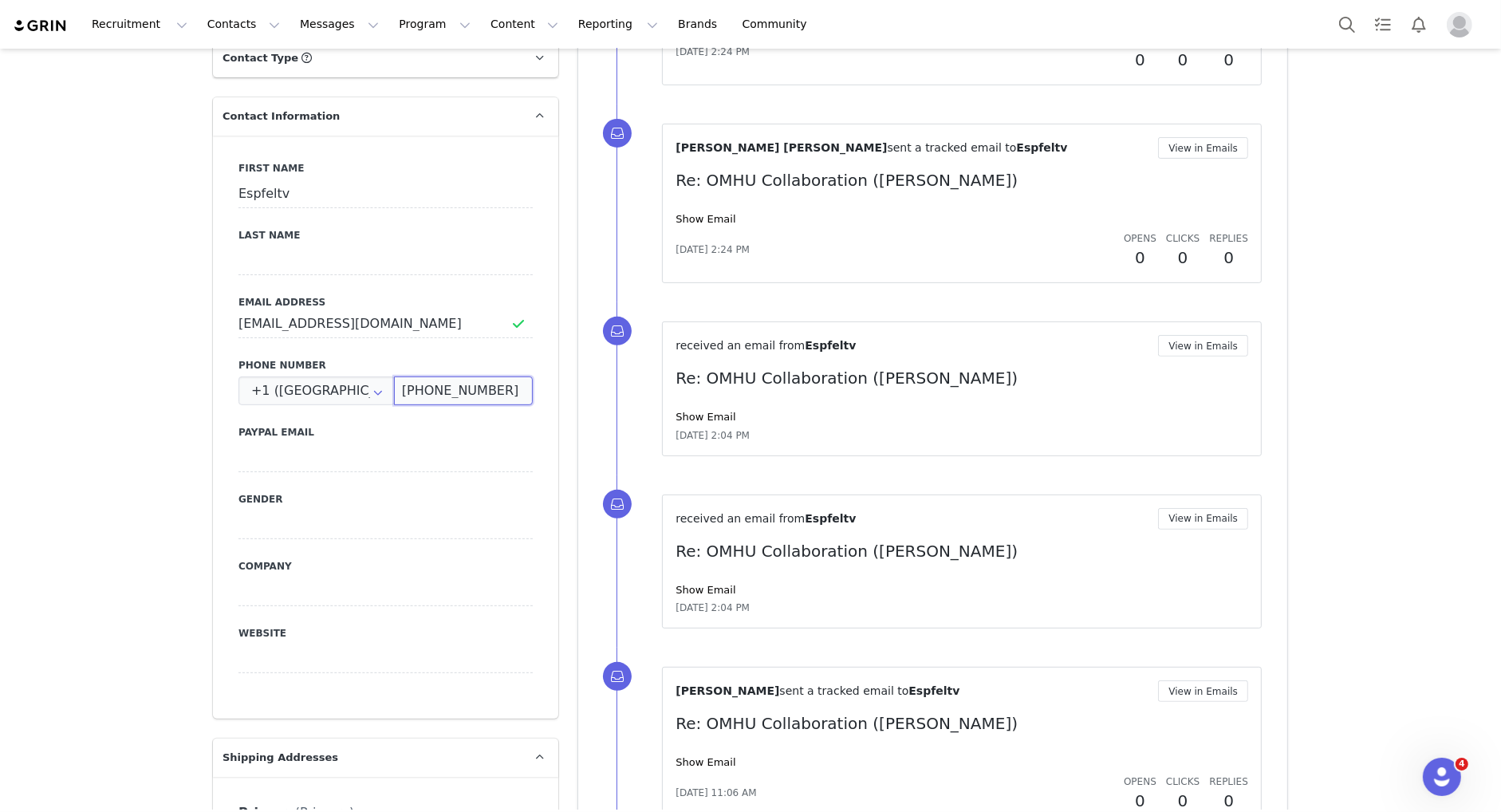
click at [476, 390] on input "(857) 389-6263" at bounding box center [463, 391] width 139 height 29
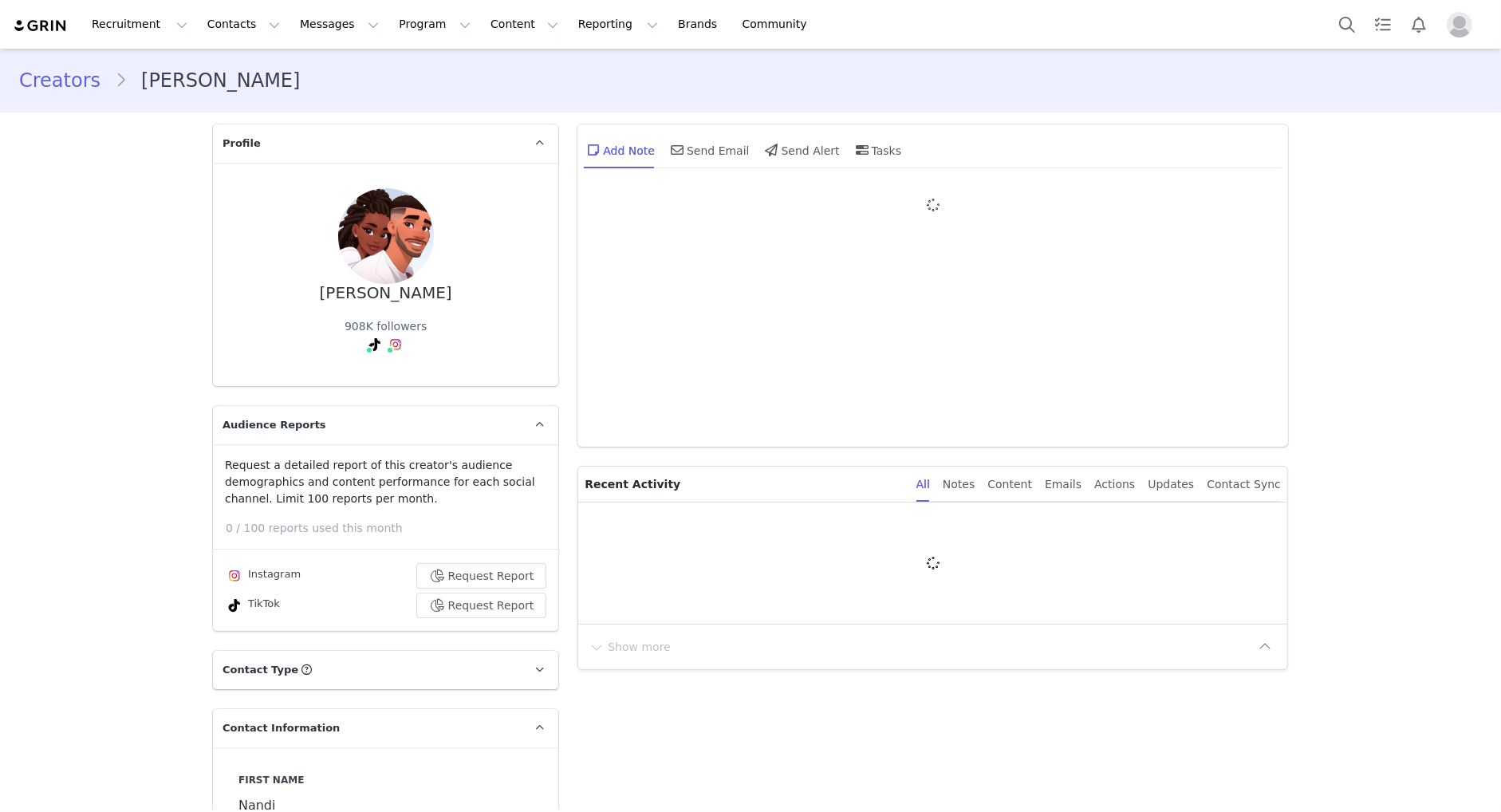
type input "+1 ([GEOGRAPHIC_DATA])"
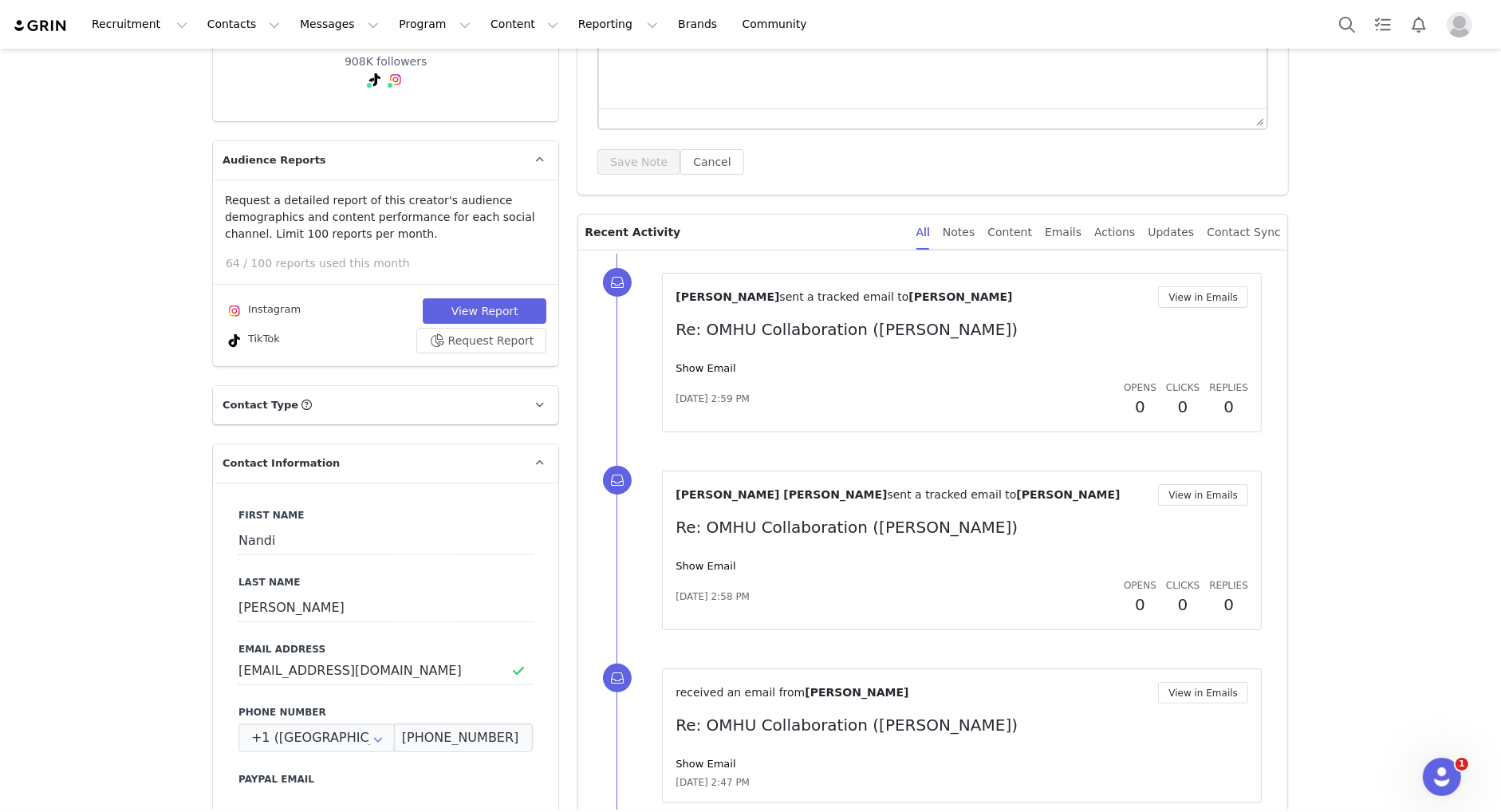
scroll to position [546, 0]
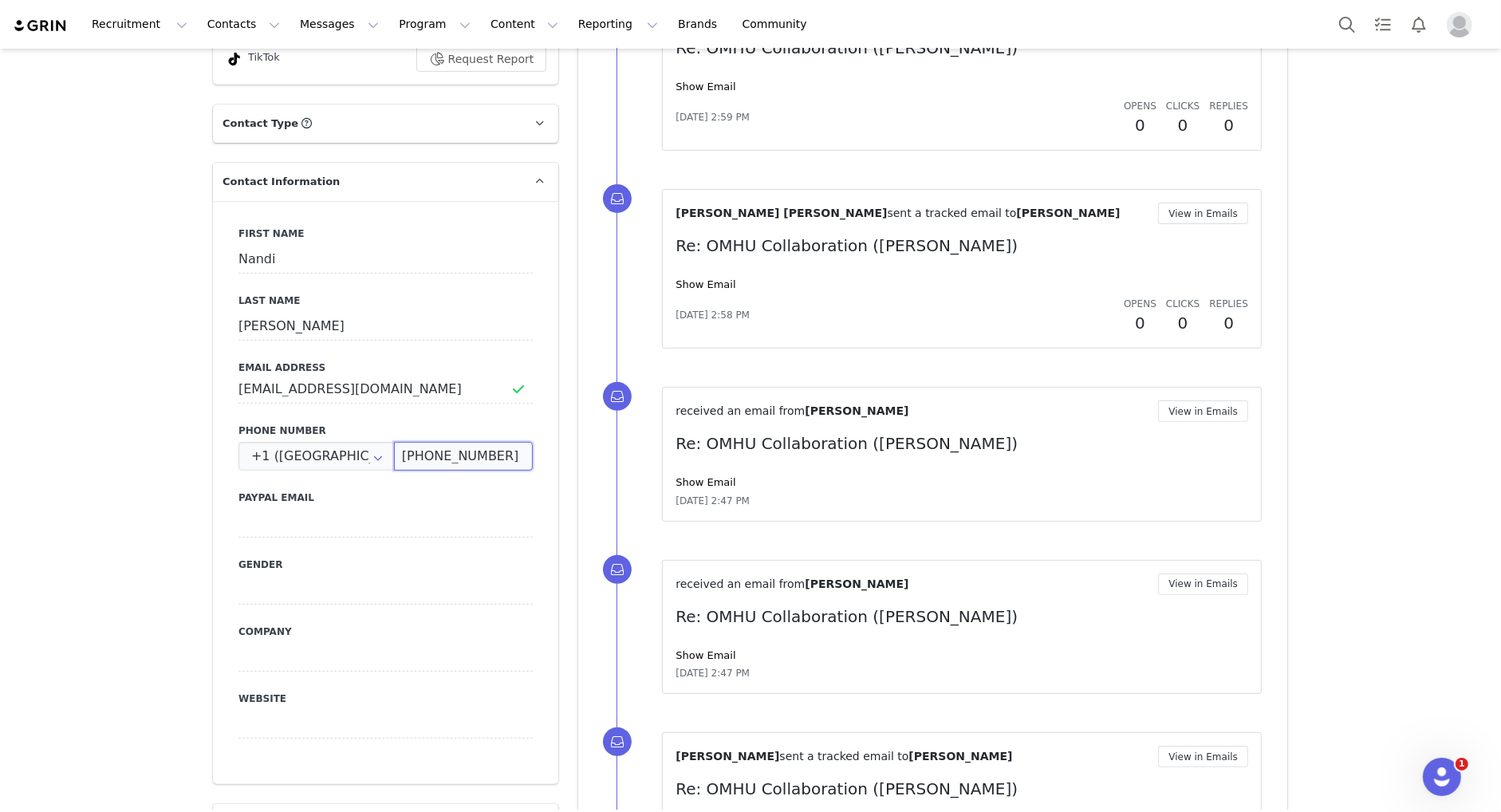
click at [442, 463] on input "(772) 204-1646" at bounding box center [463, 456] width 139 height 29
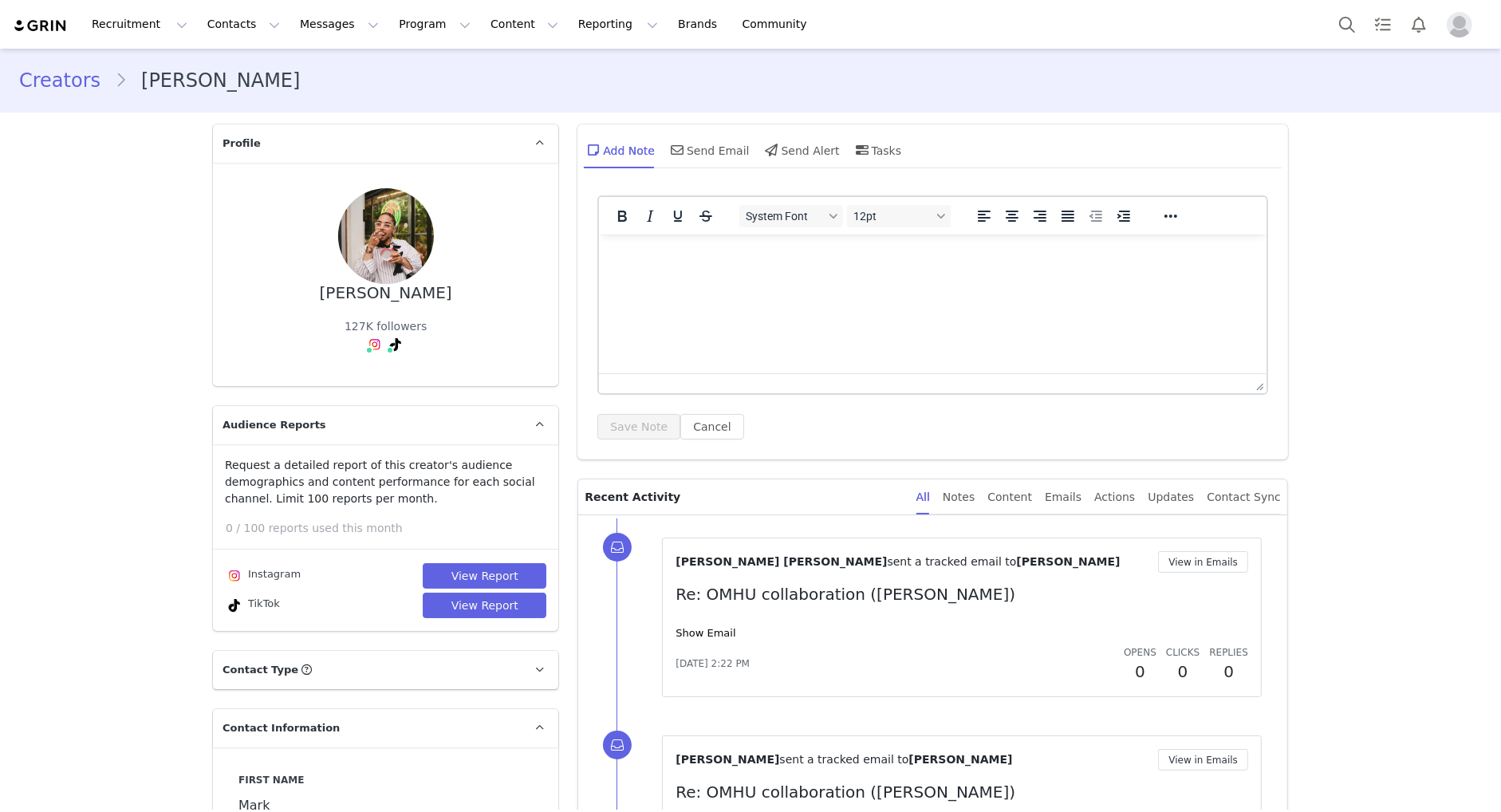
type input "+1 ([GEOGRAPHIC_DATA])"
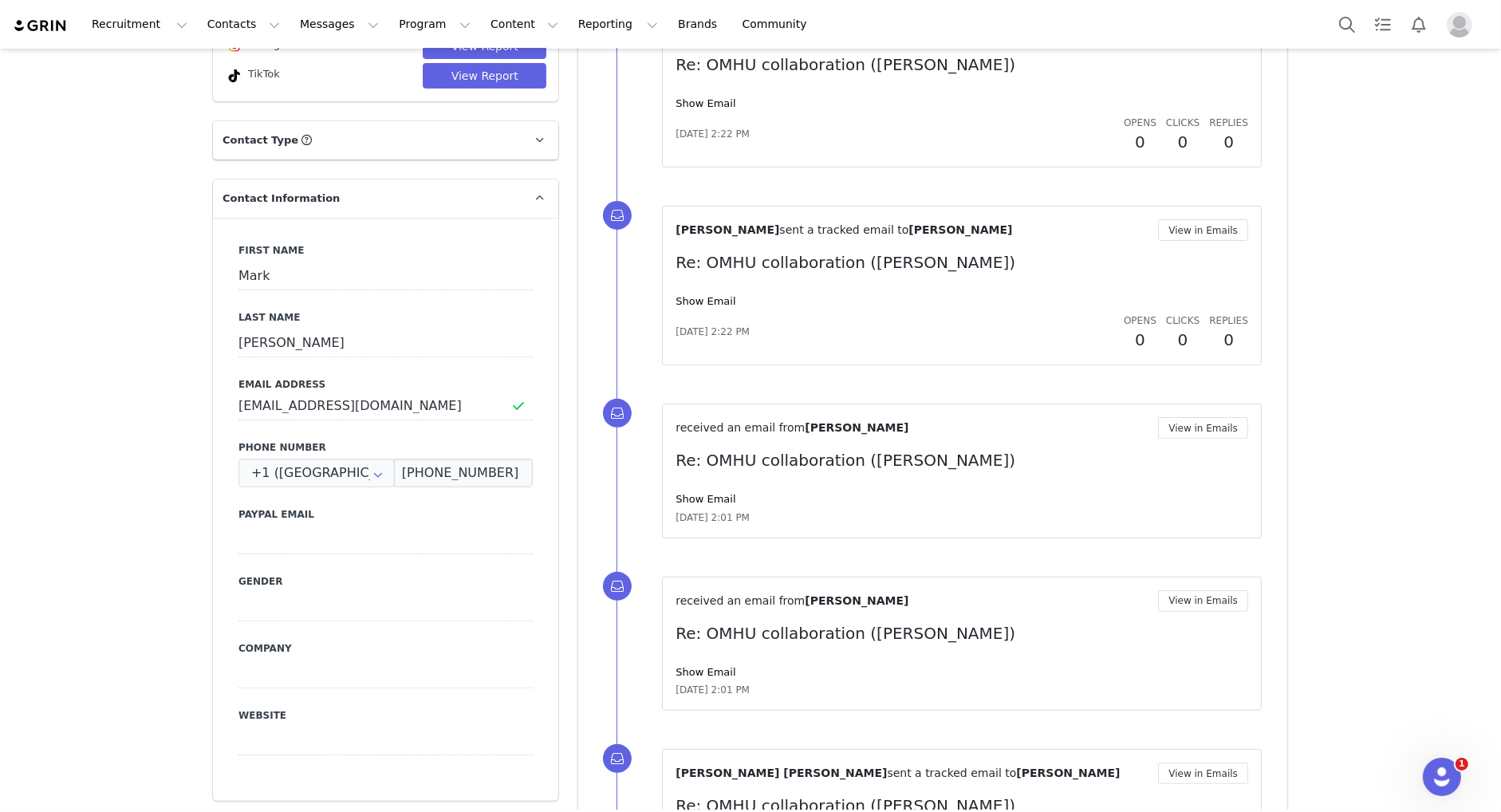
click at [470, 492] on div "First Name Mark Last Name Nichols Email Address marknichols@itsmarknichols.com …" at bounding box center [385, 509] width 345 height 583
click at [467, 476] on input "(614) 432-4529" at bounding box center [463, 473] width 139 height 29
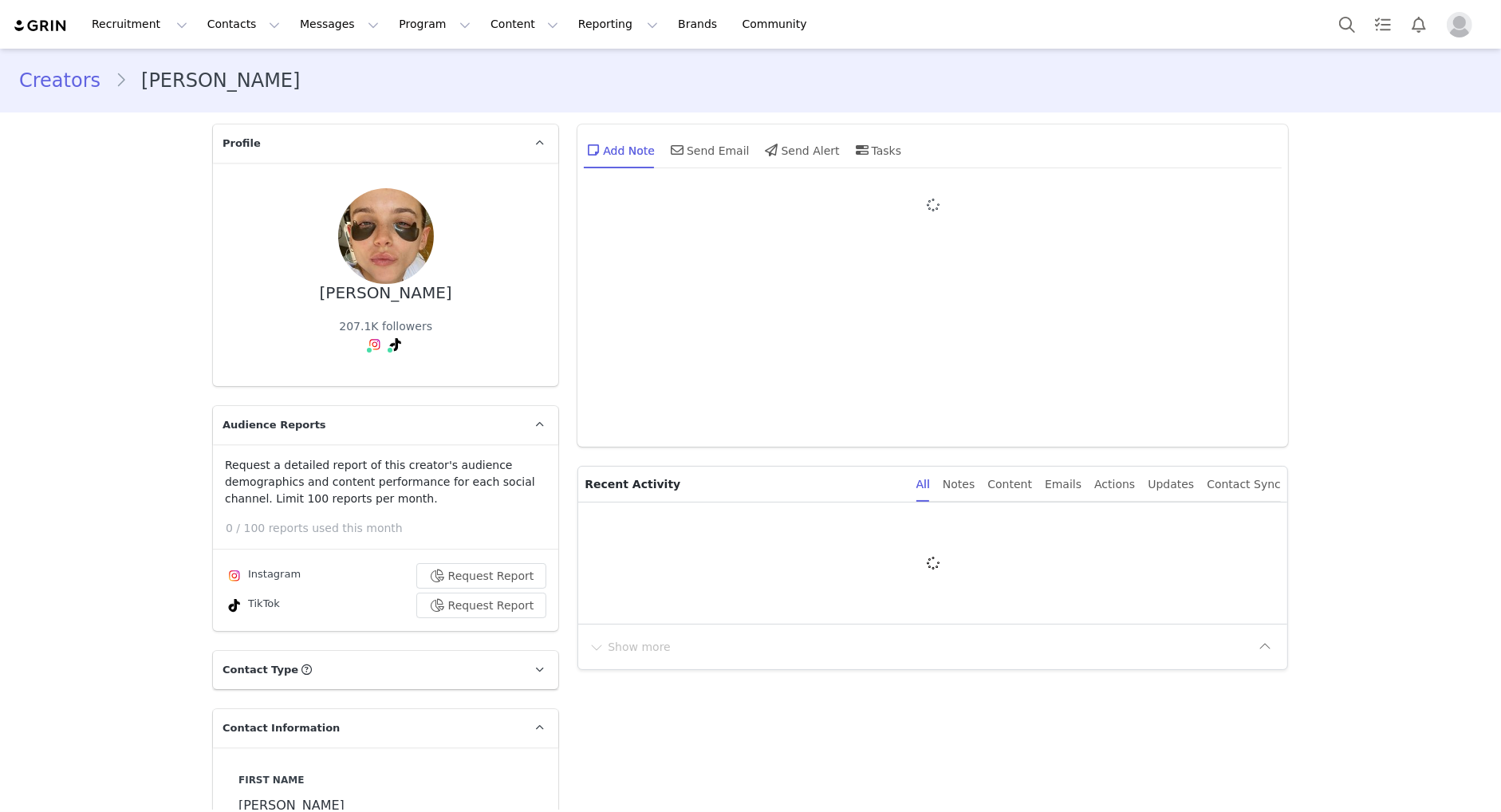
type input "+1 ([GEOGRAPHIC_DATA])"
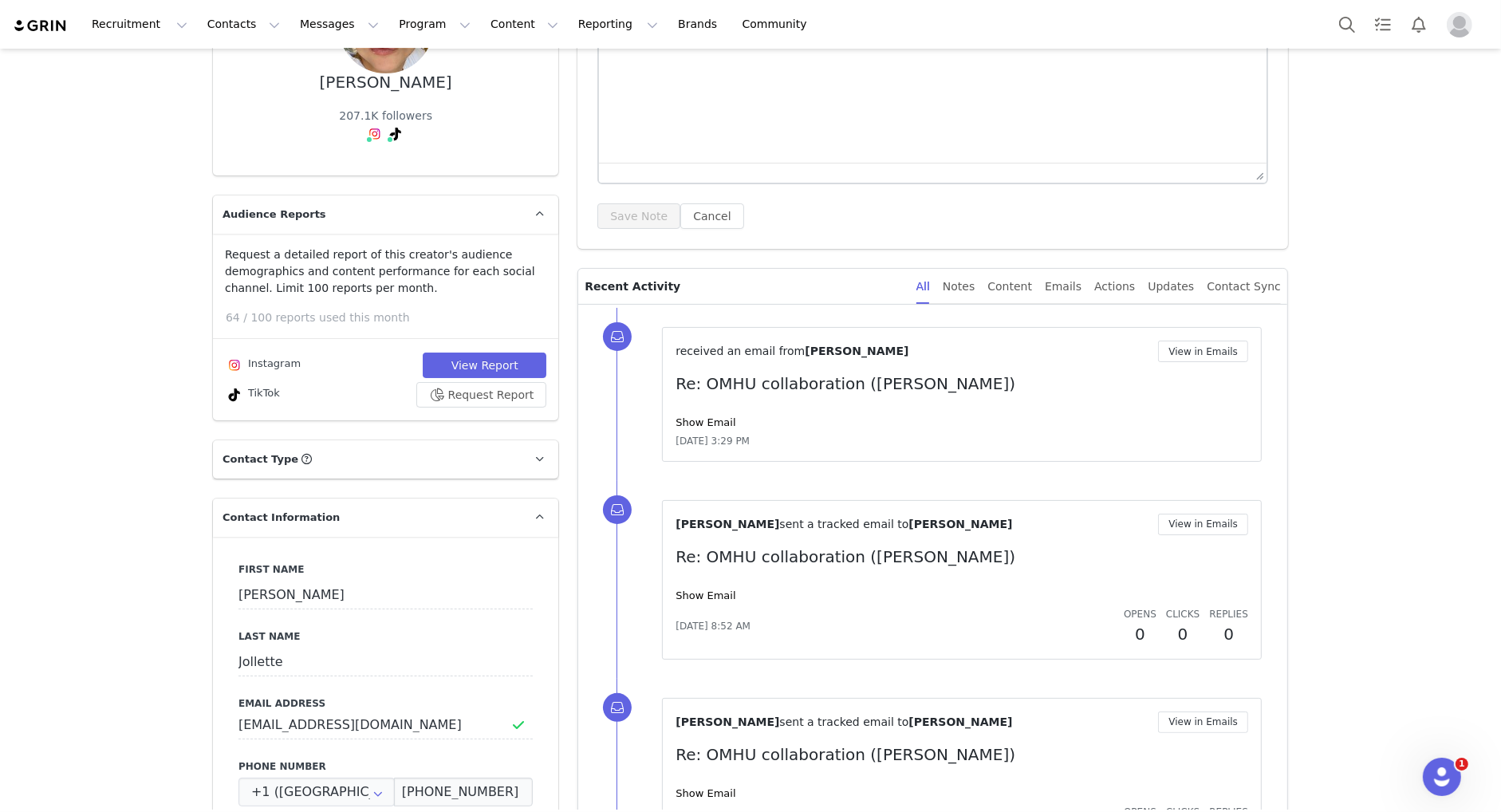
scroll to position [695, 0]
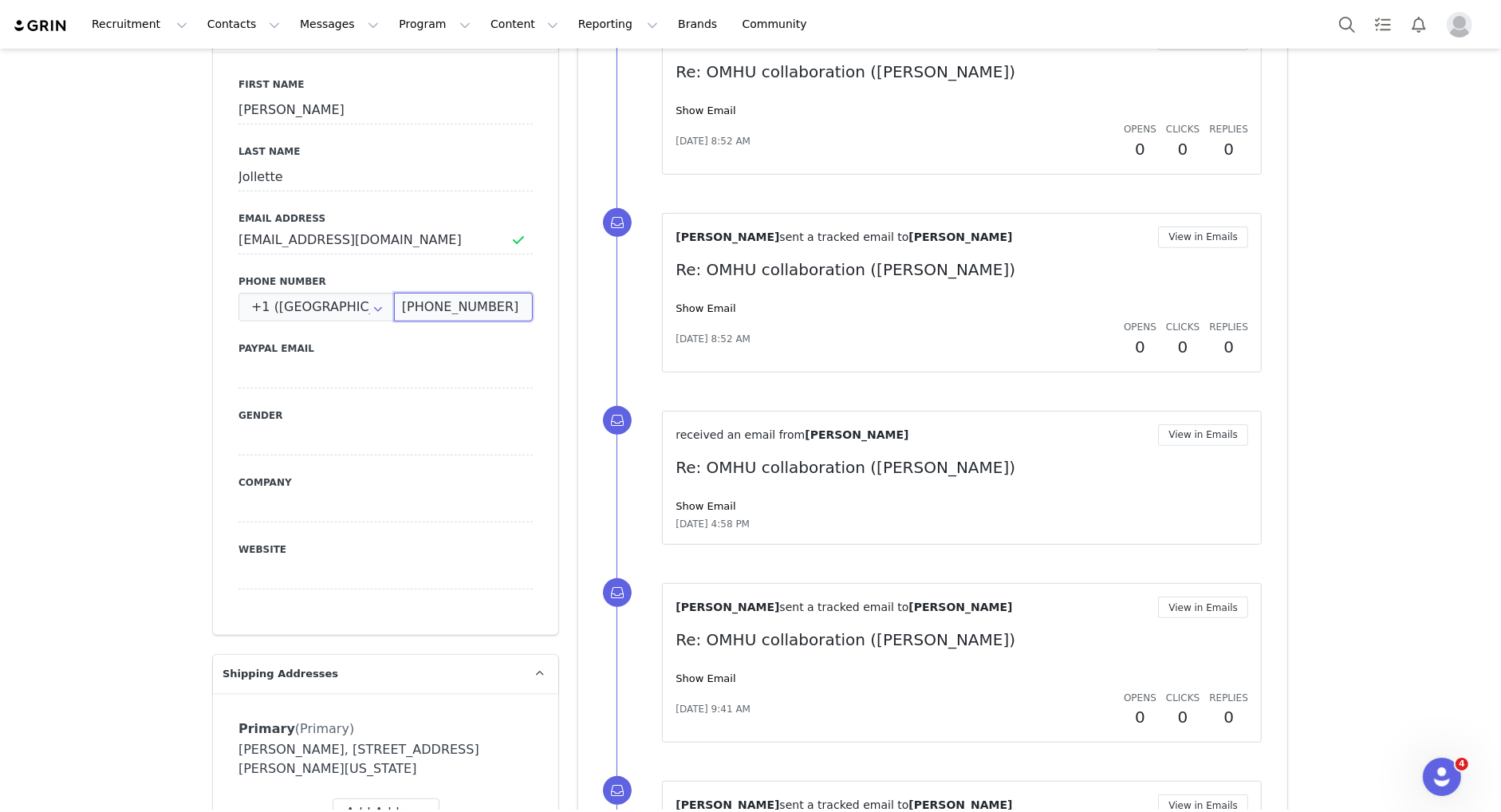
click at [479, 314] on input "[PHONE_NUMBER]" at bounding box center [463, 307] width 139 height 29
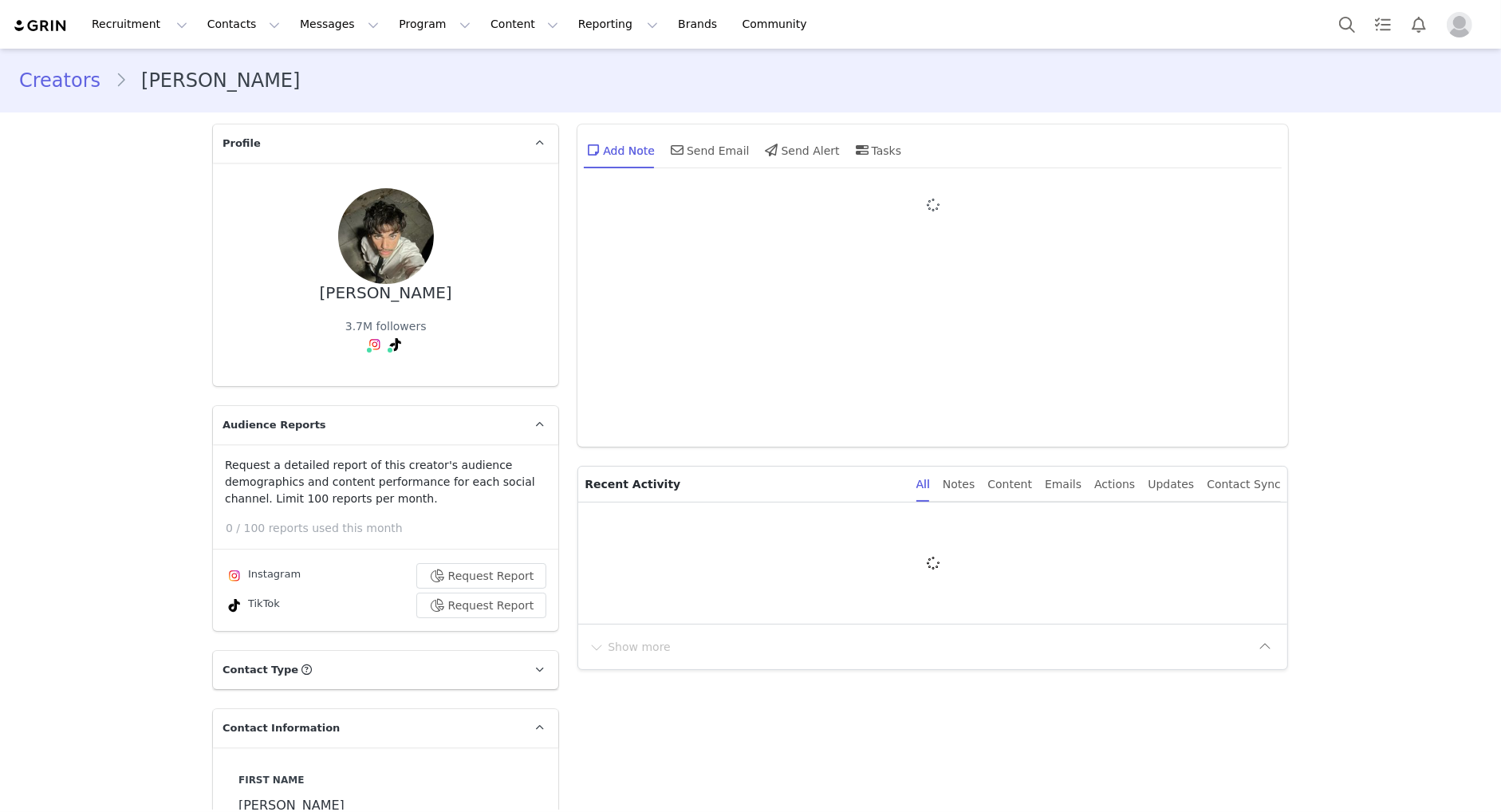
type input "+1 ([GEOGRAPHIC_DATA])"
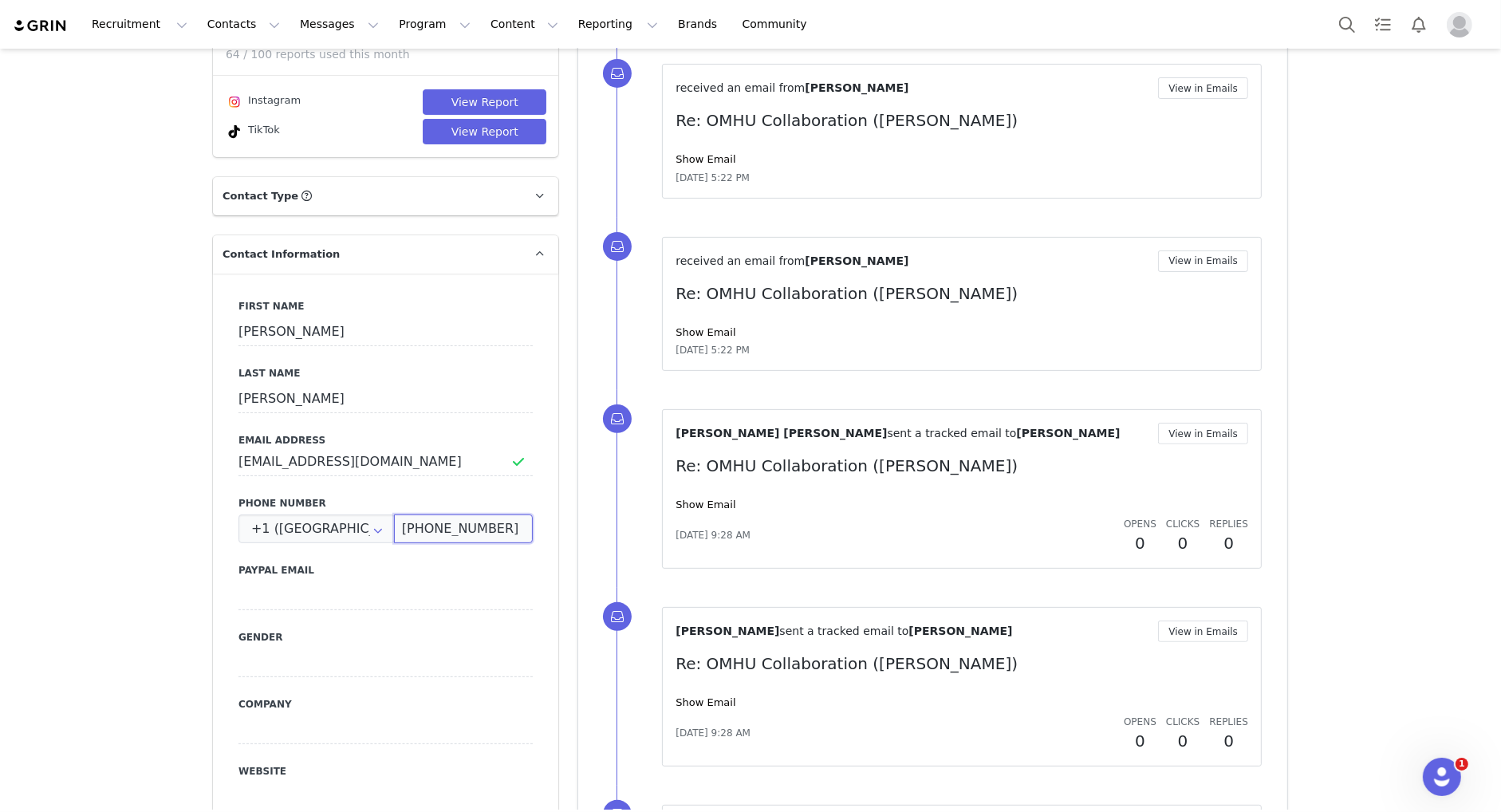
click at [478, 528] on input "(619) 494-9689" at bounding box center [463, 529] width 139 height 29
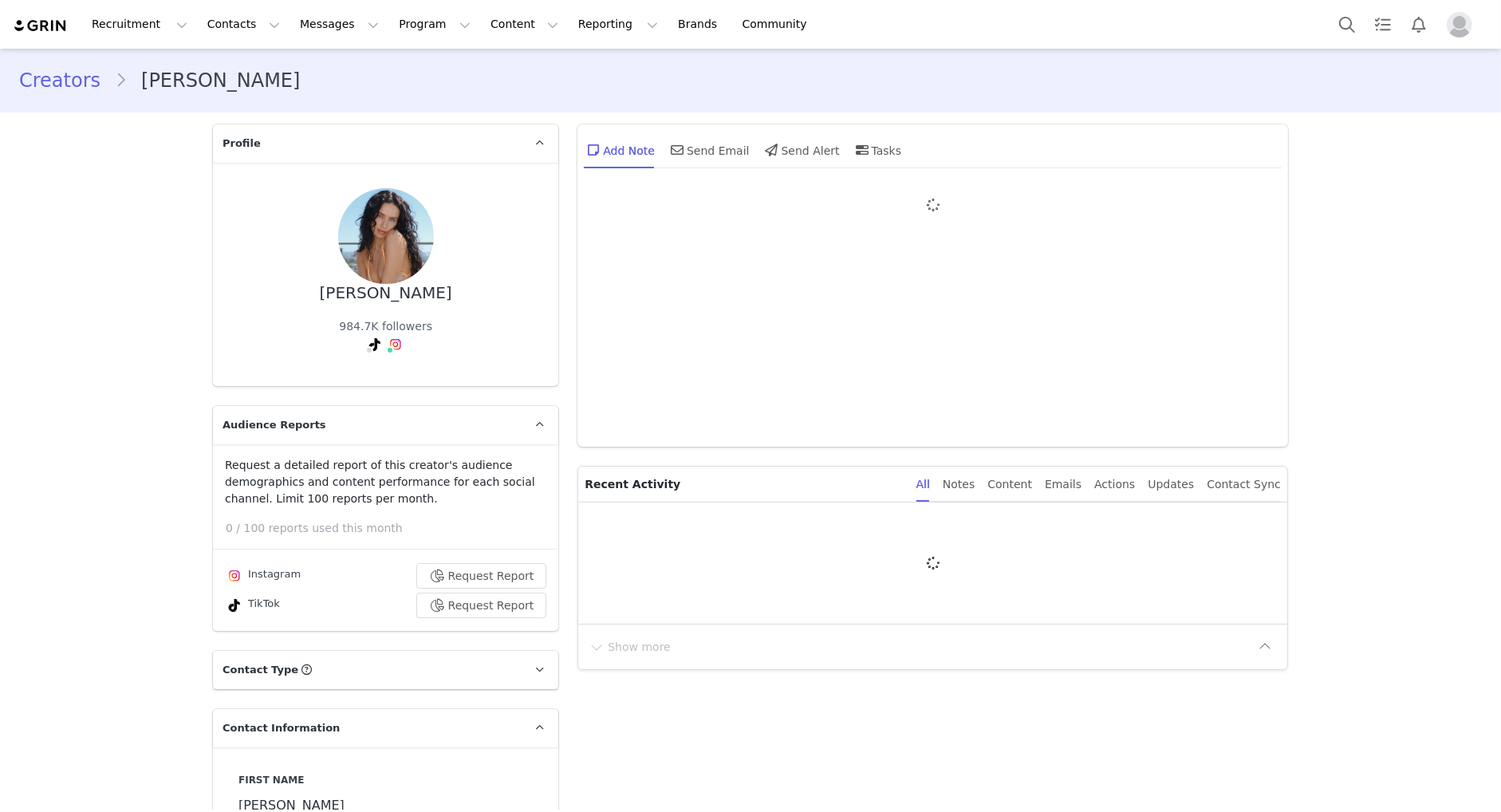
type input "+1 ([GEOGRAPHIC_DATA])"
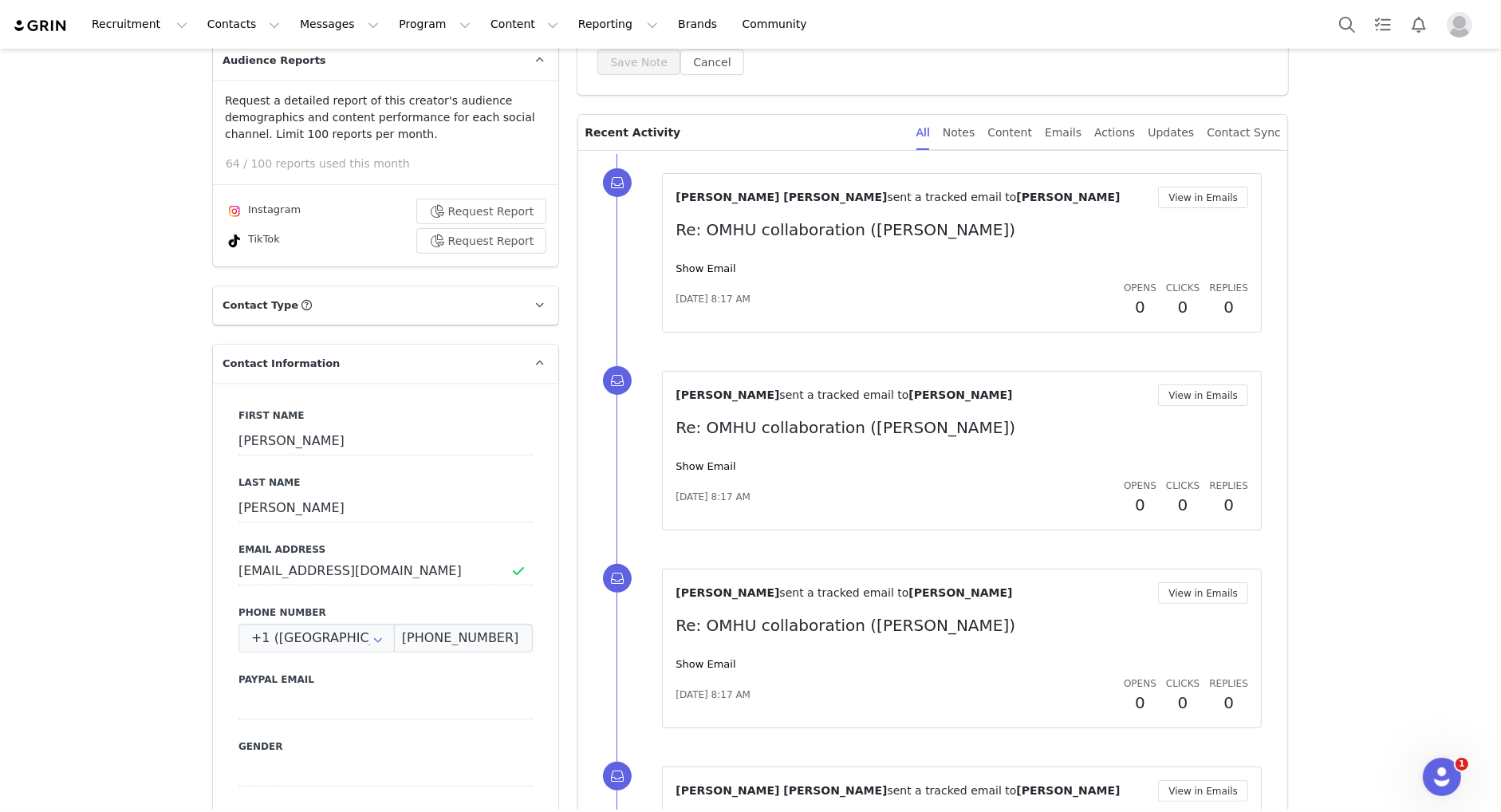
scroll to position [371, 0]
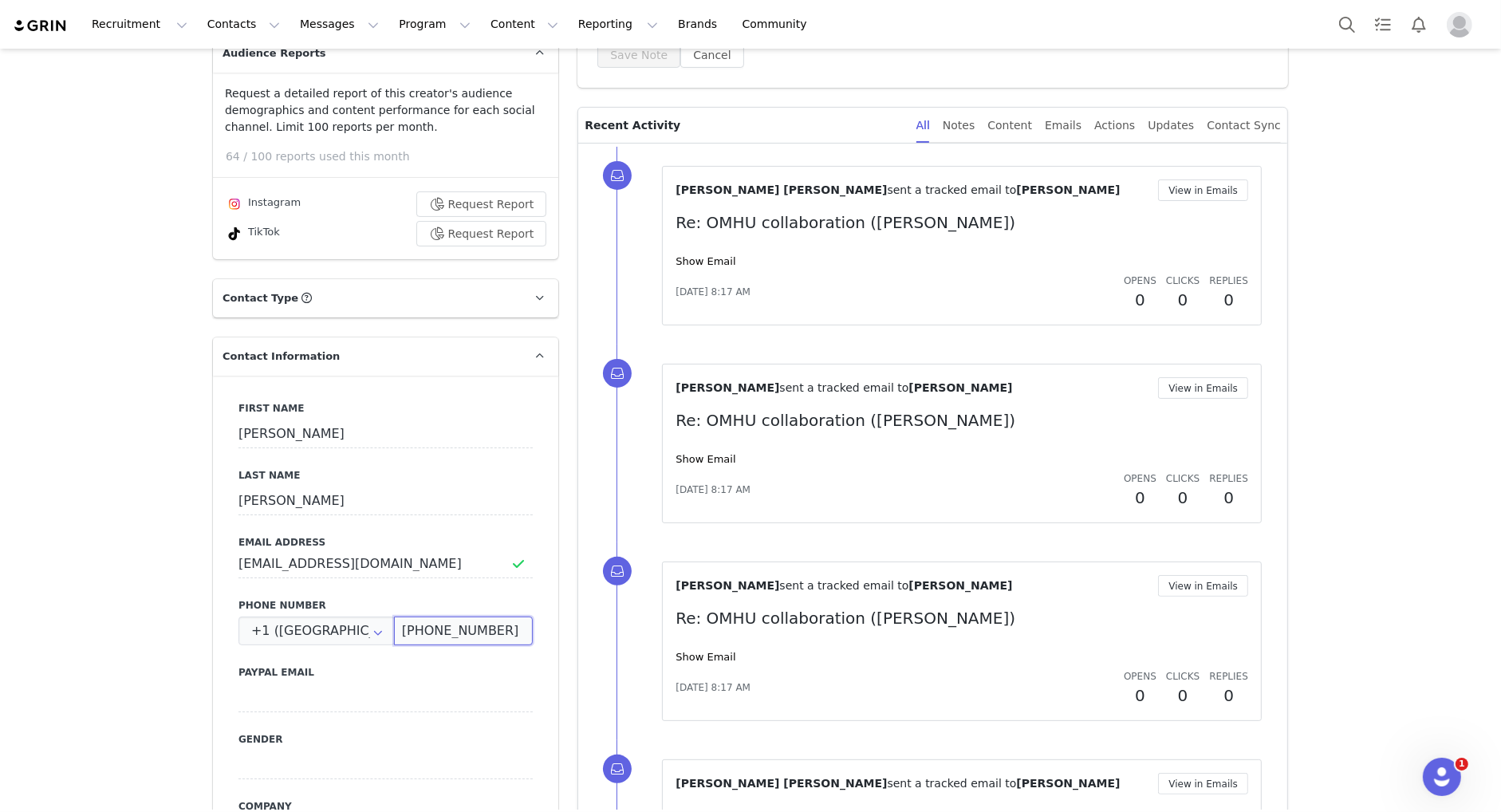
click at [476, 621] on input "(251) 599-6466" at bounding box center [463, 631] width 139 height 29
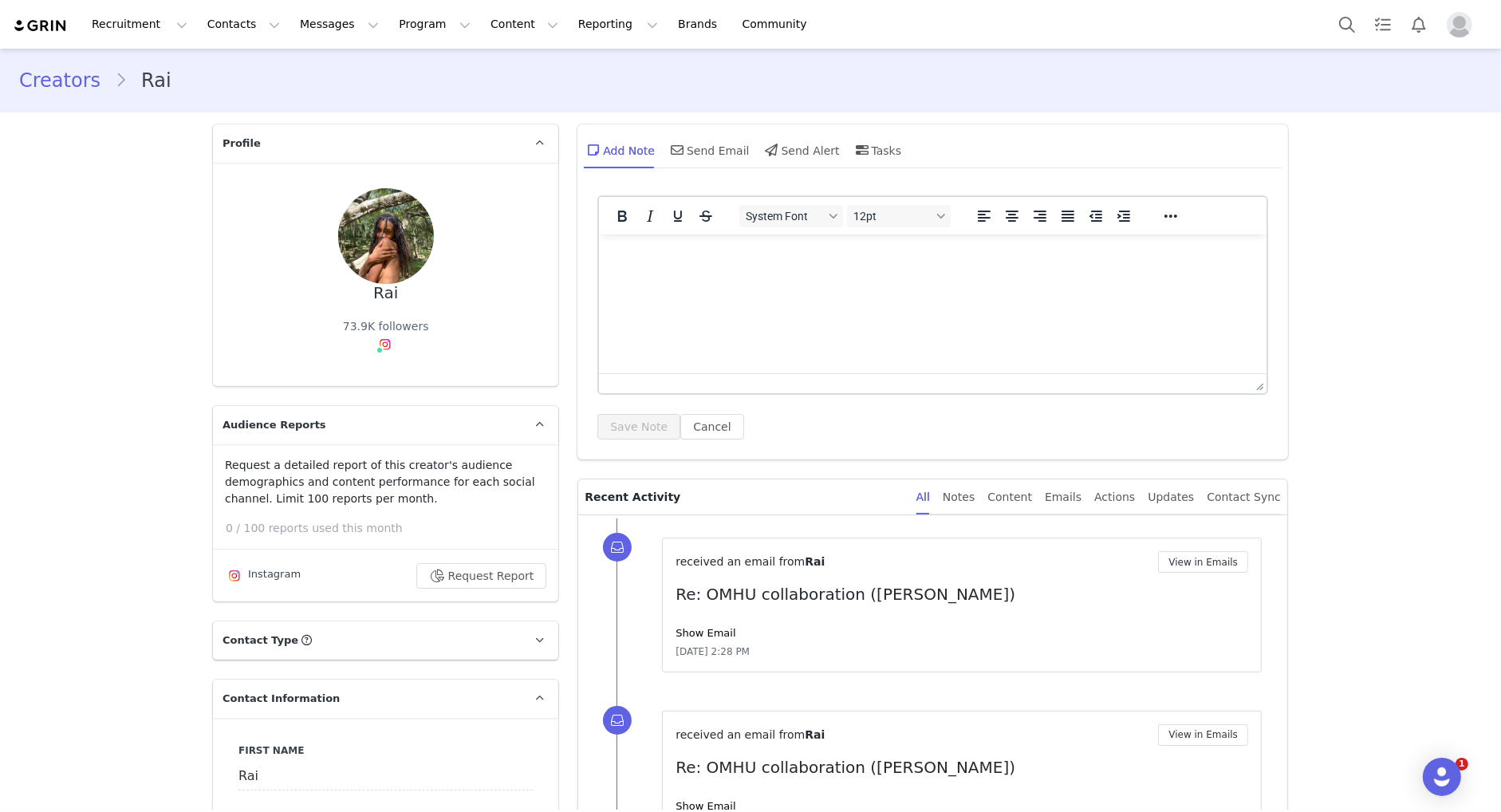
type input "+1 ([GEOGRAPHIC_DATA])"
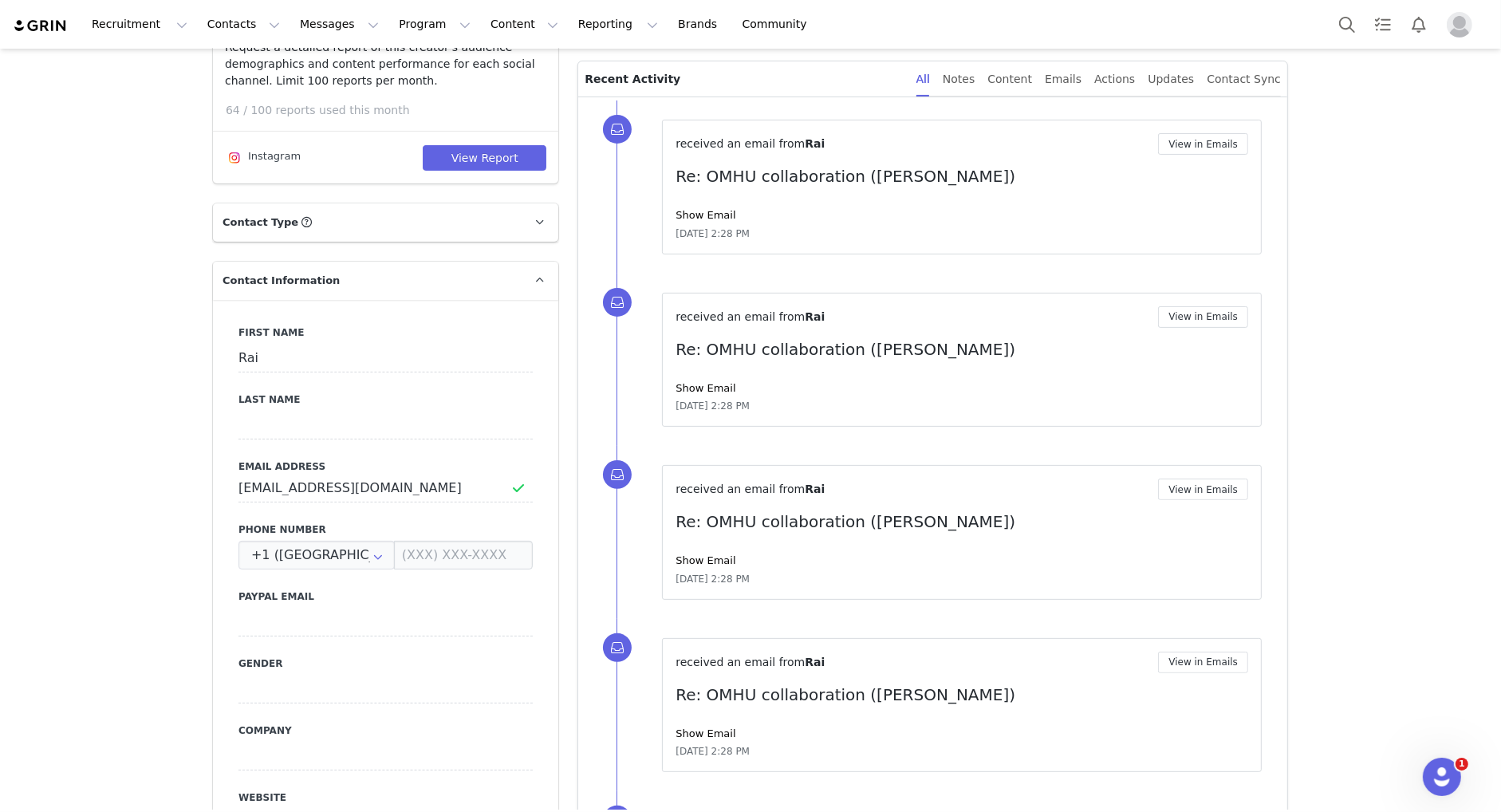
scroll to position [501, 0]
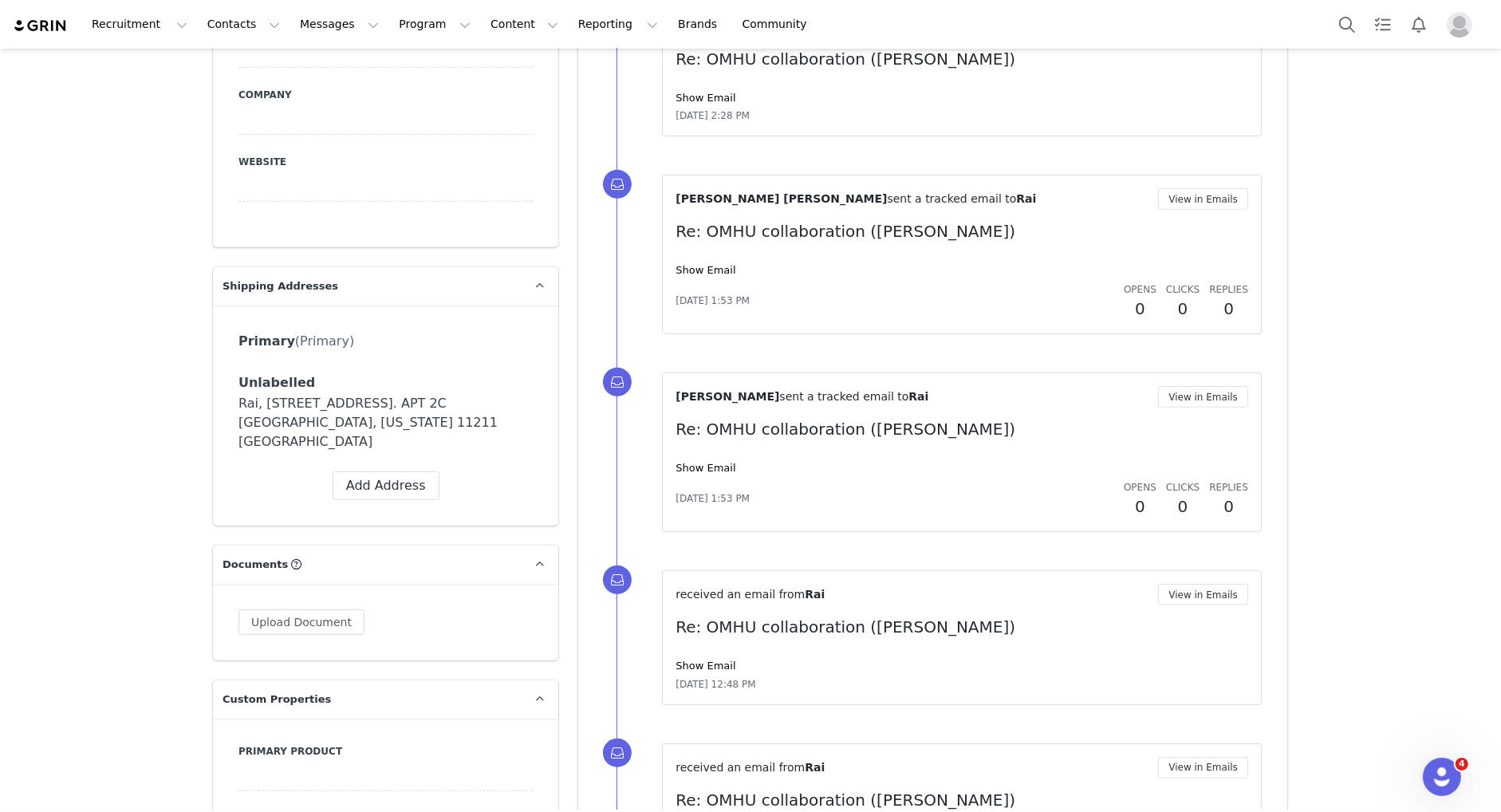
scroll to position [1049, 0]
